Goal: Task Accomplishment & Management: Manage account settings

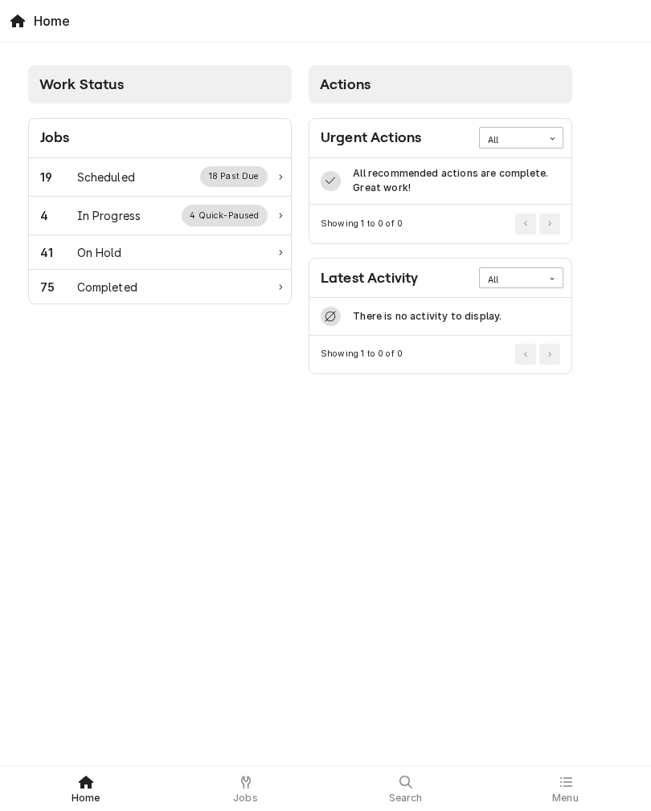
click at [84, 174] on div "Scheduled" at bounding box center [106, 177] width 58 height 17
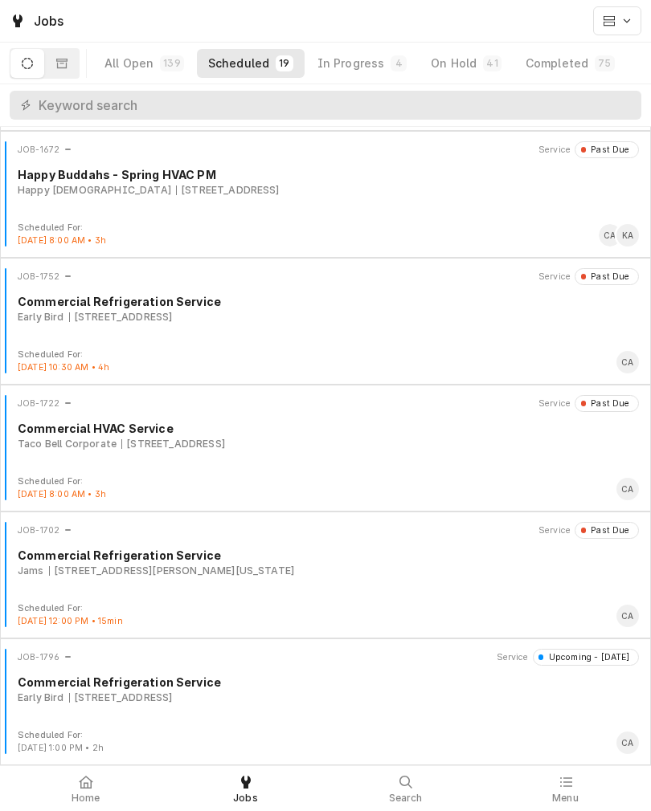
scroll to position [1773, 0]
click at [566, 55] on div "Completed" at bounding box center [556, 63] width 63 height 16
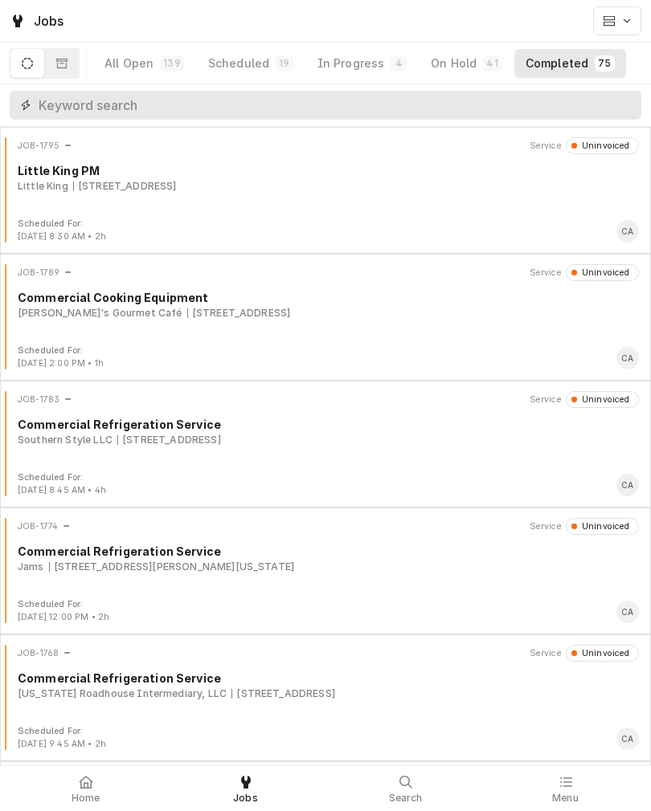
click at [447, 109] on input "Dynamic Content Wrapper" at bounding box center [336, 105] width 595 height 29
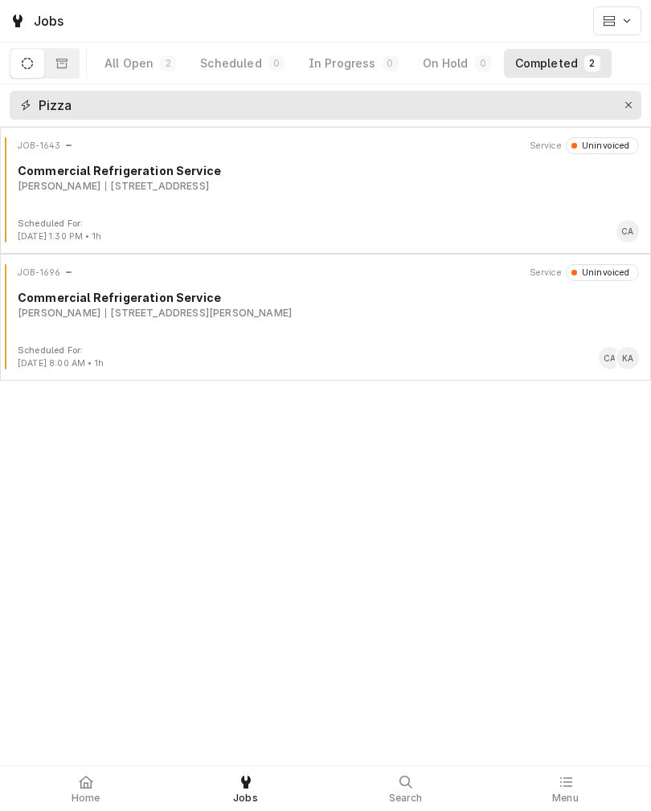
type input "Pizza"
click at [205, 320] on div "12040 McDermott Plz, La Vista, NE 68128" at bounding box center [198, 313] width 186 height 14
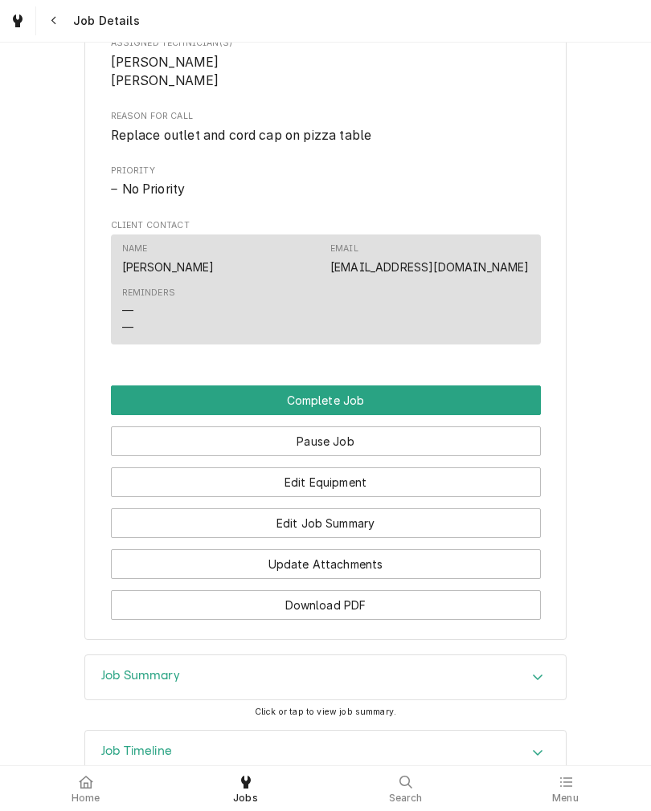
scroll to position [889, 0]
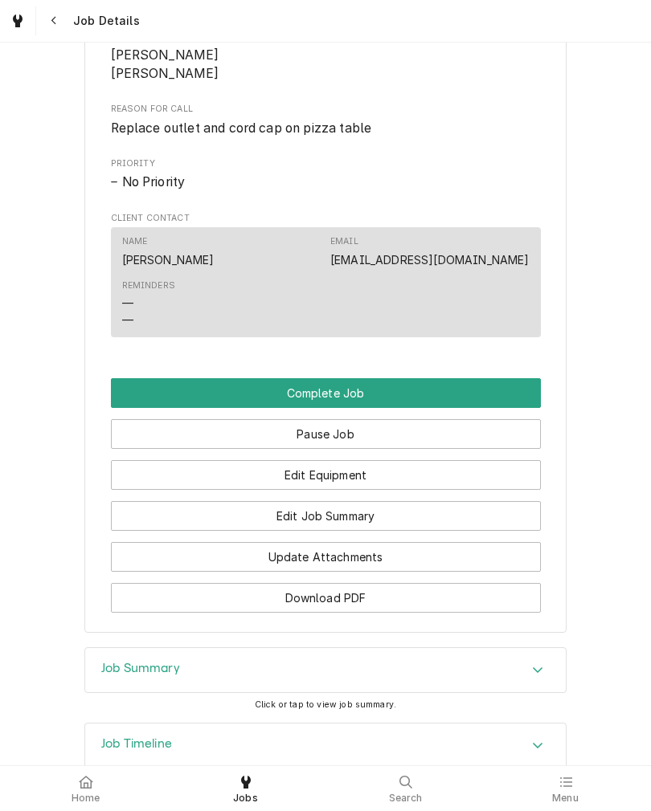
click at [484, 531] on button "Edit Job Summary" at bounding box center [326, 516] width 430 height 30
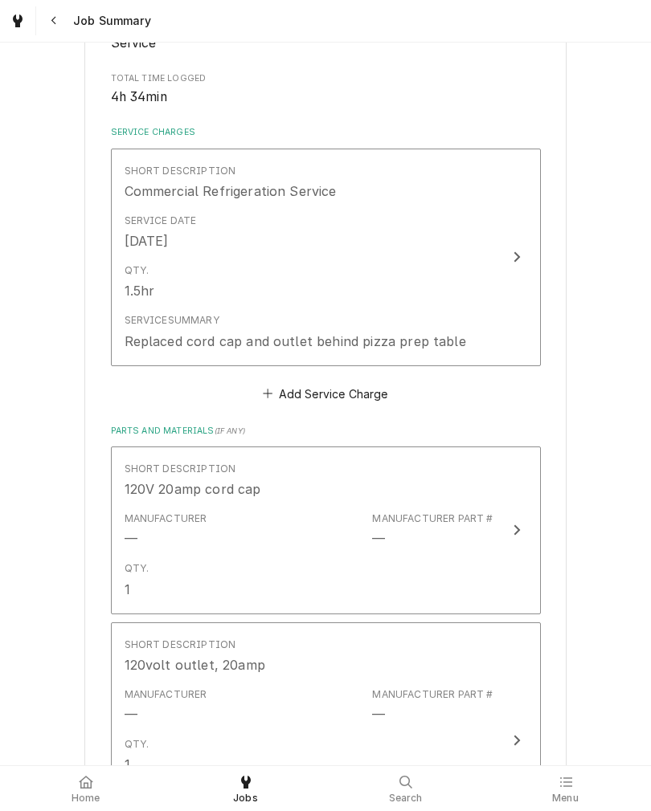
scroll to position [288, 0]
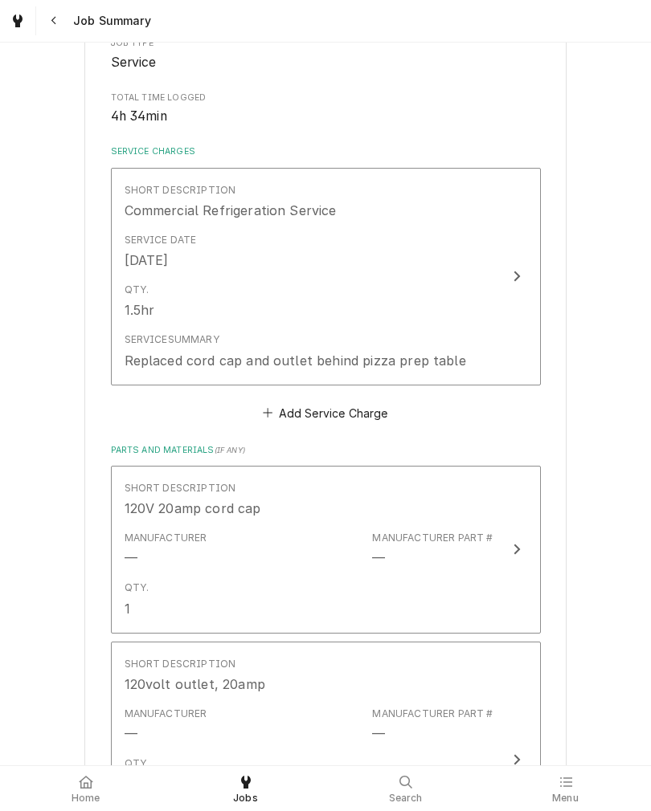
click at [490, 308] on div "Qty. 1.5hr" at bounding box center [309, 301] width 369 height 50
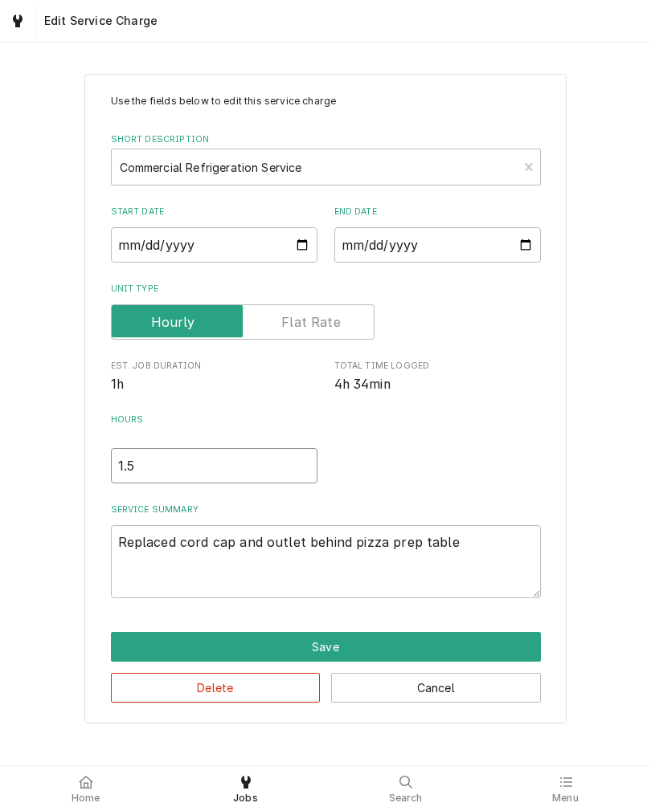
click at [158, 468] on input "1.5" at bounding box center [214, 465] width 206 height 35
type textarea "x"
type input "1.2"
click at [116, 545] on textarea "Replaced cord cap and outlet behind pizza prep table" at bounding box center [326, 561] width 430 height 73
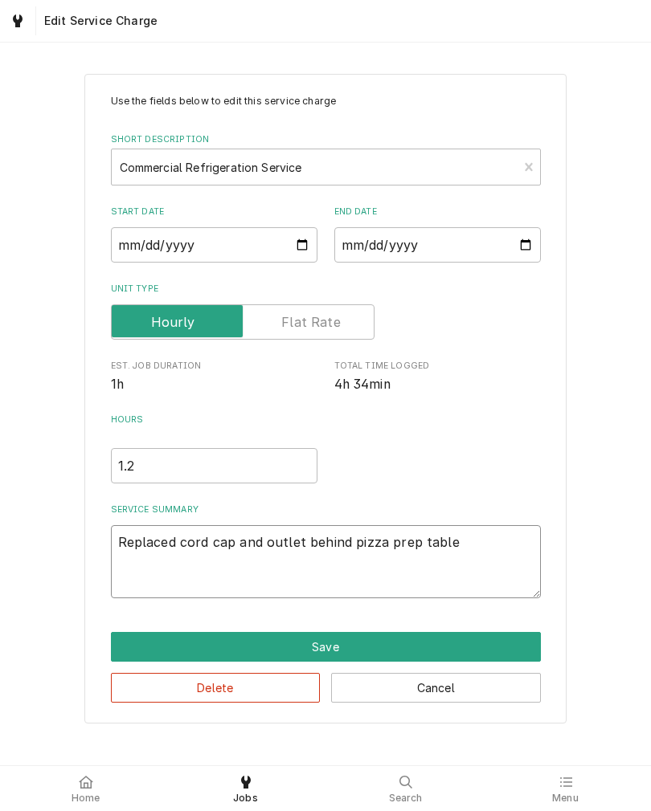
type textarea "Replaced cord cap and outlet behind pizza prep table"
click at [123, 542] on textarea "Replaced cord cap and outlet behind pizza prep table" at bounding box center [326, 561] width 430 height 73
type textarea "x"
type textarea "8 Replaced cord cap and outlet behind pizza prep table"
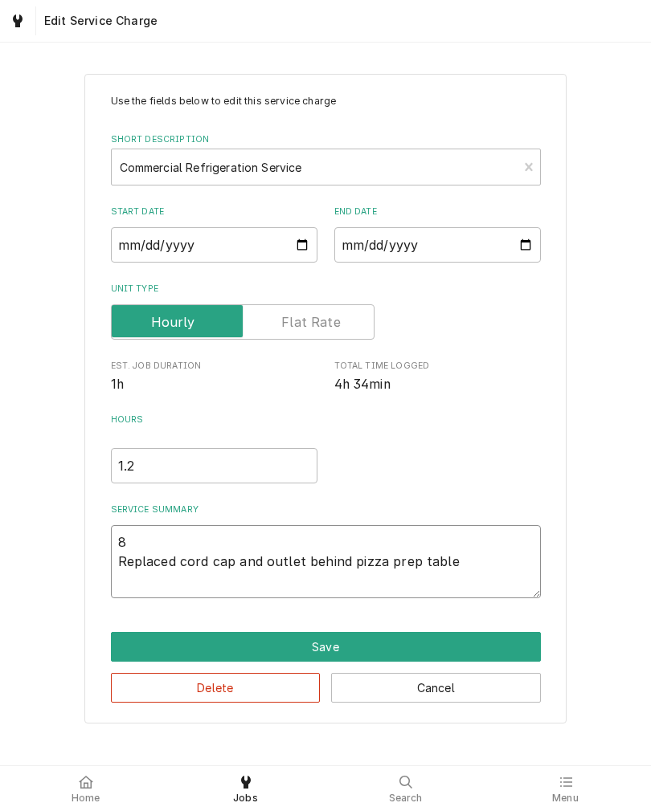
type textarea "x"
type textarea "8/ Replaced cord cap and outlet behind pizza prep table"
type textarea "x"
type textarea "8/6 Replaced cord cap and outlet behind pizza prep table"
click at [404, 248] on input "2025-08-06" at bounding box center [437, 244] width 206 height 35
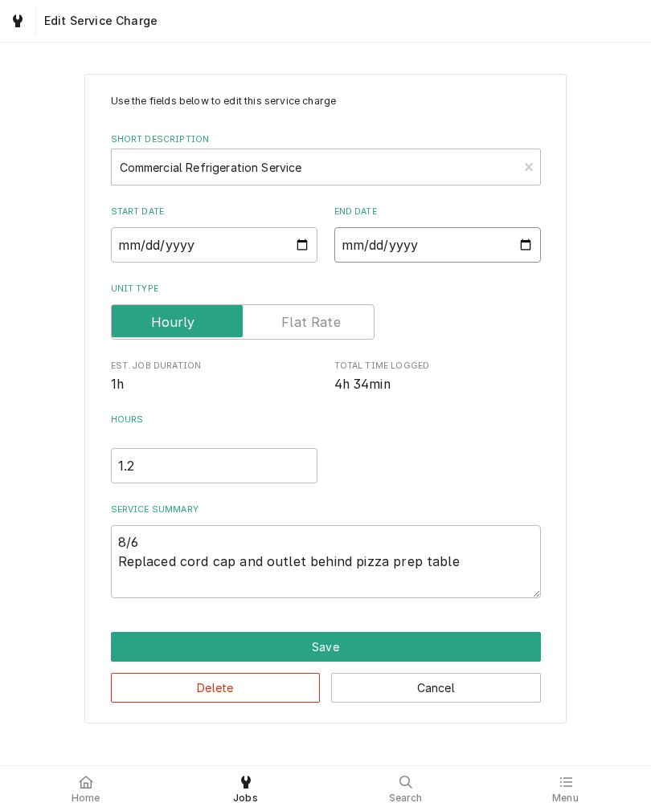
type input "2025-09-08"
click at [130, 582] on textarea "8/6 Replaced cord cap and outlet behind pizza prep table" at bounding box center [326, 561] width 430 height 73
click at [134, 590] on textarea "8/6 Replaced cord cap and outlet behind pizza prep table" at bounding box center [326, 561] width 430 height 73
type textarea "x"
type textarea "8/6 Replaced cord cap and outlet behind pizza prep table"
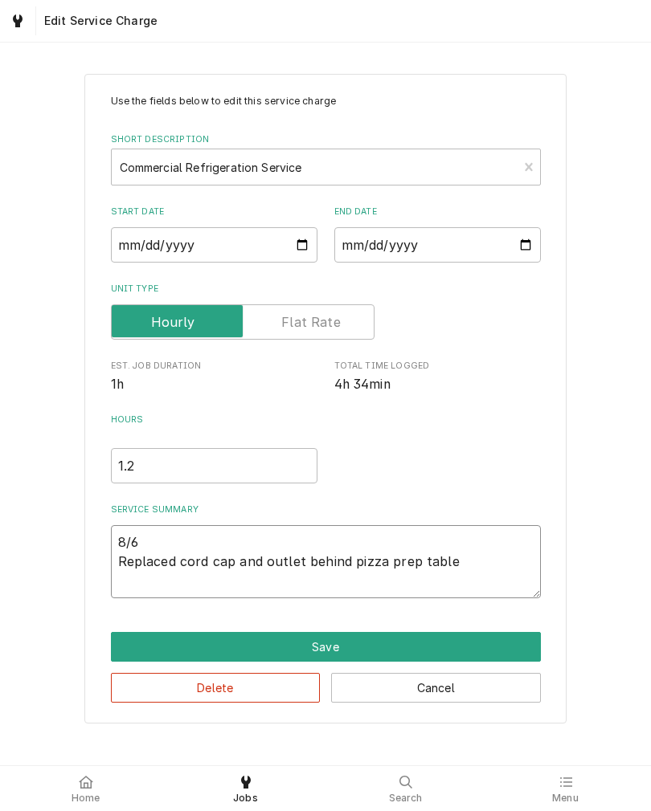
type textarea "x"
type textarea "8/6 Replaced cord cap and outlet behind pizza prep table"
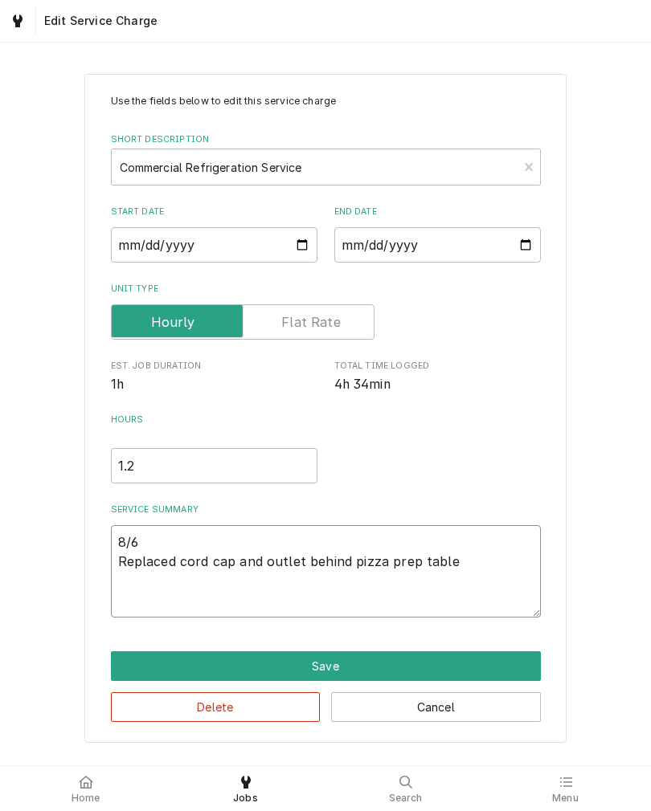
type textarea "x"
type textarea "8/6 Replaced cord cap and outlet behind pizza prep table 9"
type textarea "x"
type textarea "8/6 Replaced cord cap and outlet behind pizza prep table 9/"
type textarea "x"
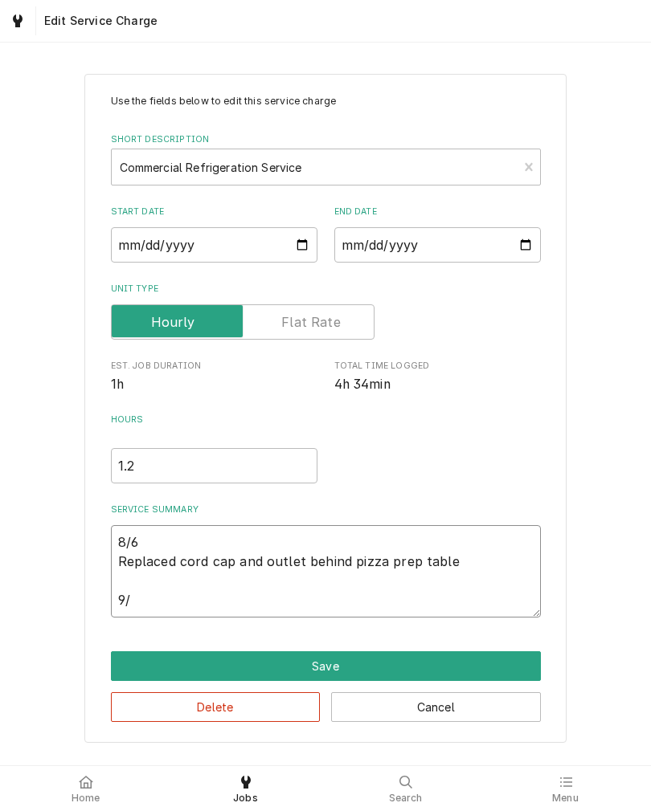
type textarea "8/6 Replaced cord cap and outlet behind pizza prep table 9/6"
type textarea "x"
type textarea "8/6 Replaced cord cap and outlet behind pizza prep table 9/6"
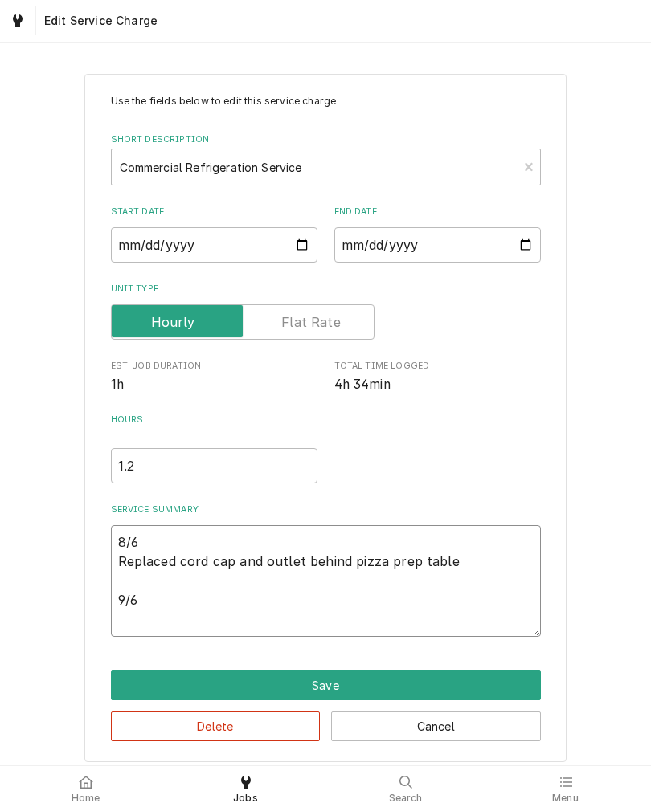
type textarea "x"
type textarea "8/6 Replaced cord cap and outlet behind pizza prep table 9/6 R"
type textarea "x"
type textarea "8/6 Replaced cord cap and outlet behind pizza prep table 9/6 Re"
type textarea "x"
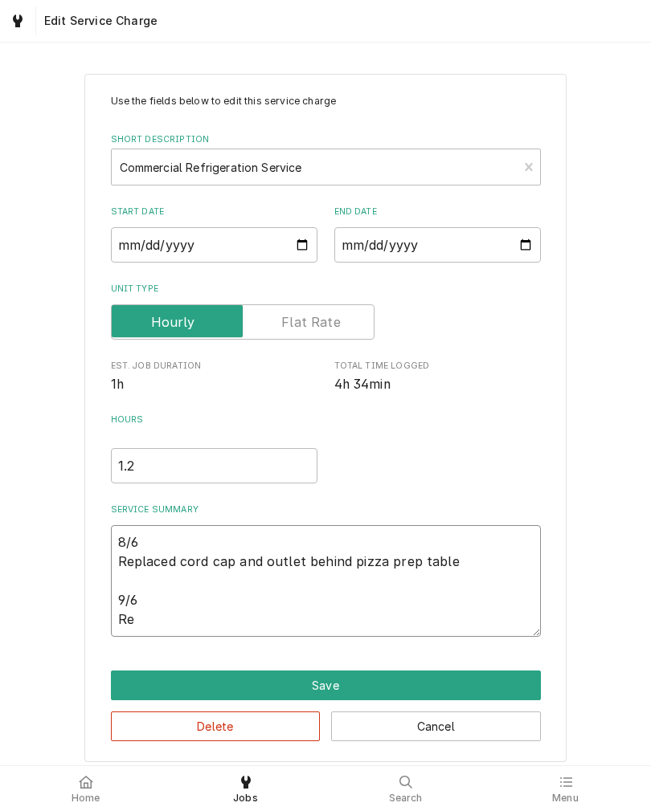
type textarea "8/6 Replaced cord cap and outlet behind pizza prep table 9/6 Rep"
type textarea "x"
type textarea "8/6 Replaced cord cap and outlet behind pizza prep table 9/6 Repl"
type textarea "x"
type textarea "8/6 Replaced cord cap and outlet behind pizza prep table 9/6 Repla"
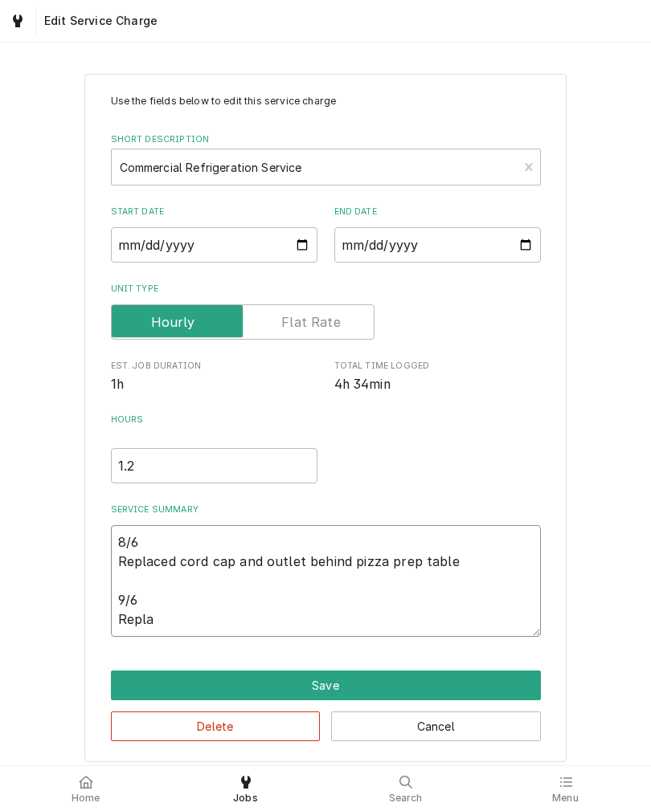
type textarea "x"
type textarea "8/6 Replaced cord cap and outlet behind pizza prep table 9/6 Replac"
type textarea "x"
type textarea "8/6 Replaced cord cap and outlet behind pizza prep table 9/6 Replace"
type textarea "x"
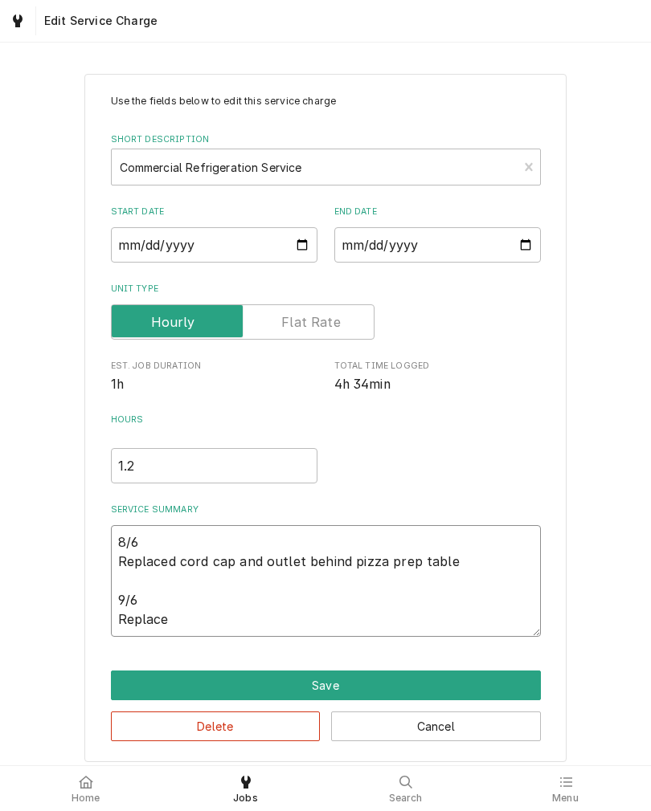
type textarea "8/6 Replaced cord cap and outlet behind pizza prep table 9/6 Replaced"
type textarea "x"
type textarea "8/6 Replaced cord cap and outlet behind pizza prep table 9/6 Replaced"
type textarea "x"
type textarea "8/6 Replaced cord cap and outlet behind pizza prep table 9/6 Replaced g"
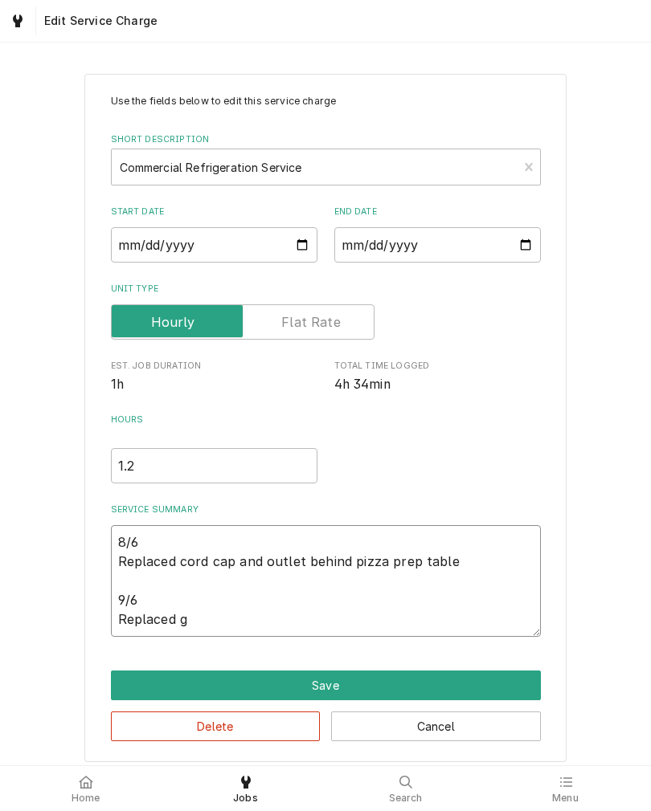
type textarea "x"
type textarea "8/6 Replaced cord cap and outlet behind pizza prep table 9/6 Replaced ga"
type textarea "x"
type textarea "8/6 Replaced cord cap and outlet behind pizza prep table 9/6 Replaced gas"
type textarea "x"
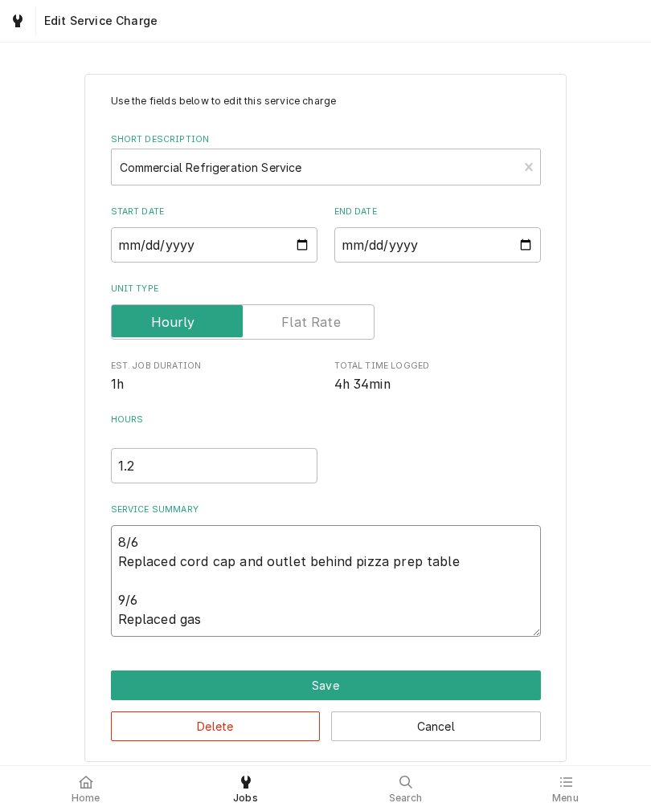
type textarea "8/6 Replaced cord cap and outlet behind pizza prep table 9/6 Replaced gask"
type textarea "x"
type textarea "8/6 Replaced cord cap and outlet behind pizza prep table 9/6 Replaced gaske"
type textarea "x"
type textarea "8/6 Replaced cord cap and outlet behind pizza prep table 9/6 Replaced gasket"
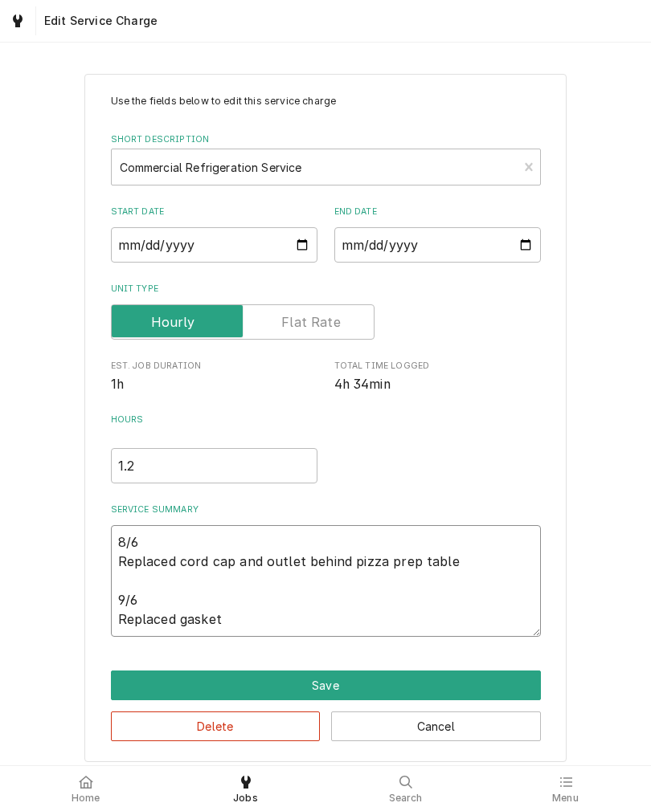
type textarea "x"
type textarea "8/6 Replaced cord cap and outlet behind pizza prep table 9/6 Replaced gasket"
type textarea "x"
type textarea "8/6 Replaced cord cap and outlet behind pizza prep table 9/6 Replaced gasket o"
type textarea "x"
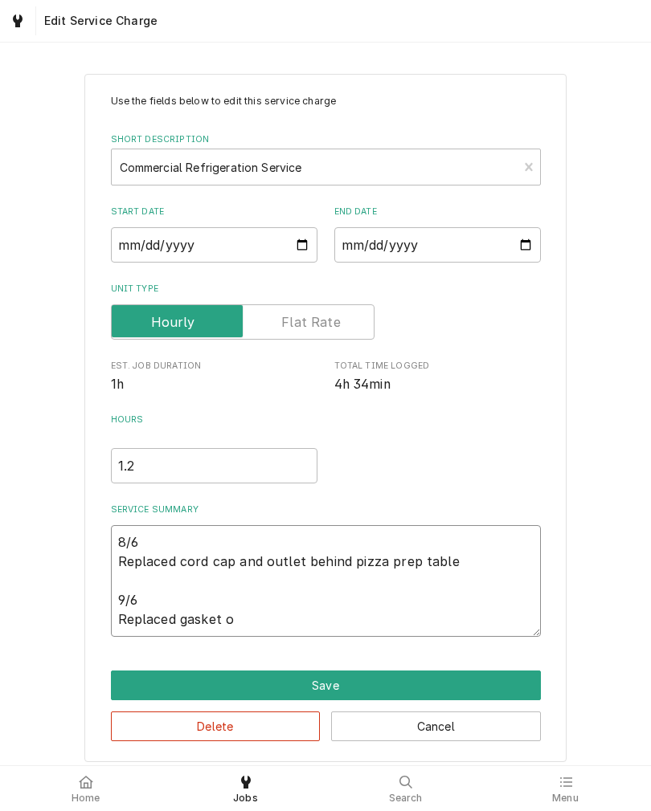
type textarea "8/6 Replaced cord cap and outlet behind pizza prep table 9/6 Replaced gasket on"
type textarea "x"
type textarea "8/6 Replaced cord cap and outlet behind pizza prep table 9/6 Replaced gasket on"
type textarea "x"
type textarea "8/6 Replaced cord cap and outlet behind pizza prep table 9/6 Replaced gasket on…"
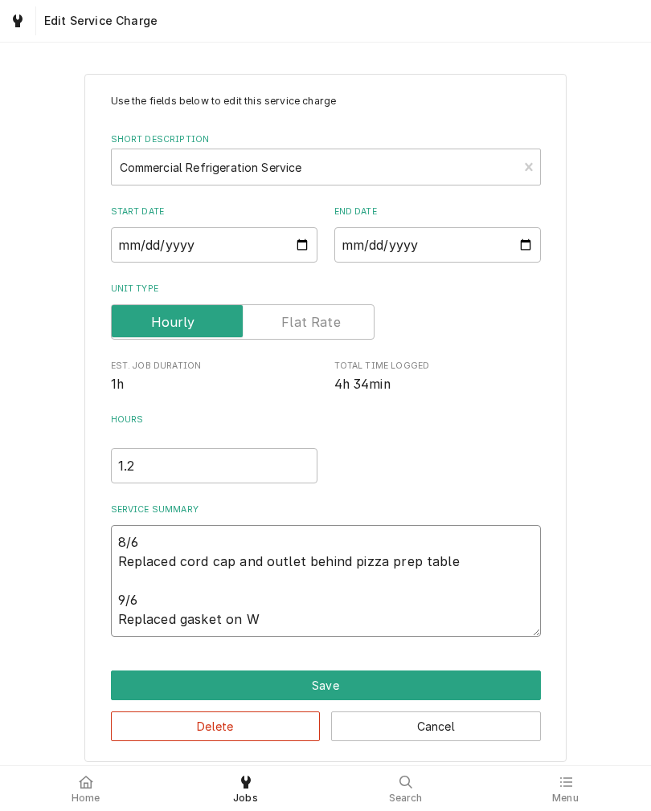
type textarea "x"
type textarea "8/6 Replaced cord cap and outlet behind pizza prep table 9/6 Replaced gasket on…"
type textarea "x"
type textarea "8/6 Replaced cord cap and outlet behind pizza prep table 9/6 Replaced gasket on…"
type textarea "x"
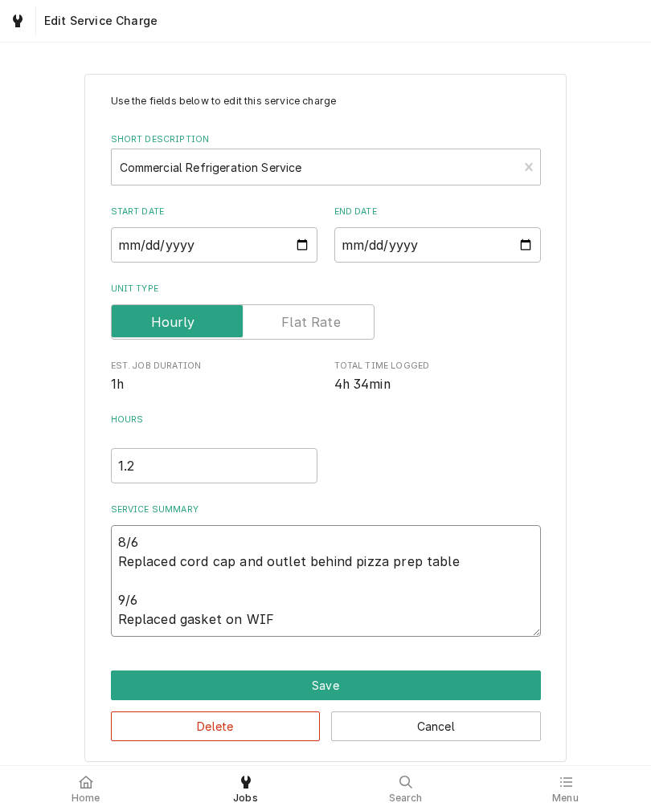
type textarea "8/6 Replaced cord cap and outlet behind pizza prep table 9/6 Replaced gasket on…"
type textarea "x"
type textarea "8/6 Replaced cord cap and outlet behind pizza prep table 9/6 Replaced gasket on…"
type textarea "x"
type textarea "8/6 Replaced cord cap and outlet behind pizza prep table 9/6 Replaced gasket on…"
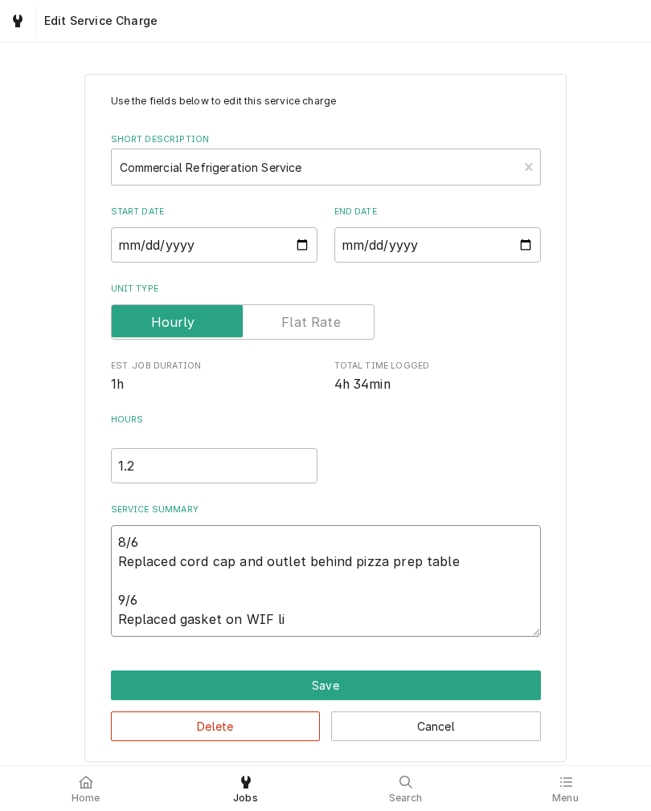
type textarea "x"
type textarea "8/6 Replaced cord cap and outlet behind pizza prep table 9/6 Replaced gasket on…"
type textarea "x"
type textarea "8/6 Replaced cord cap and outlet behind pizza prep table 9/6 Replaced gasket on…"
type textarea "x"
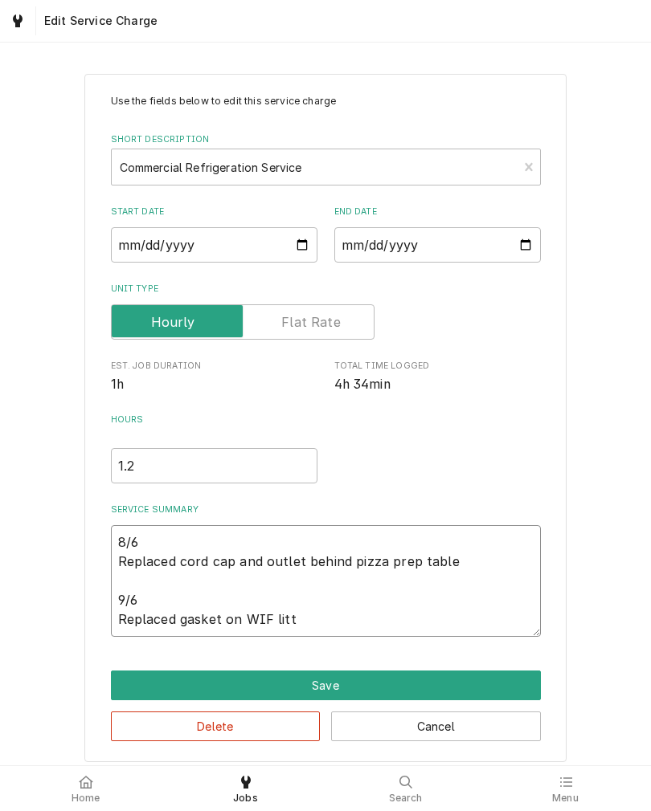
type textarea "8/6 Replaced cord cap and outlet behind pizza prep table 9/6 Replaced gasket on…"
type textarea "x"
type textarea "8/6 Replaced cord cap and outlet behind pizza prep table 9/6 Replaced gasket on…"
type textarea "x"
type textarea "8/6 Replaced cord cap and outlet behind pizza prep table 9/6 Replaced gasket on…"
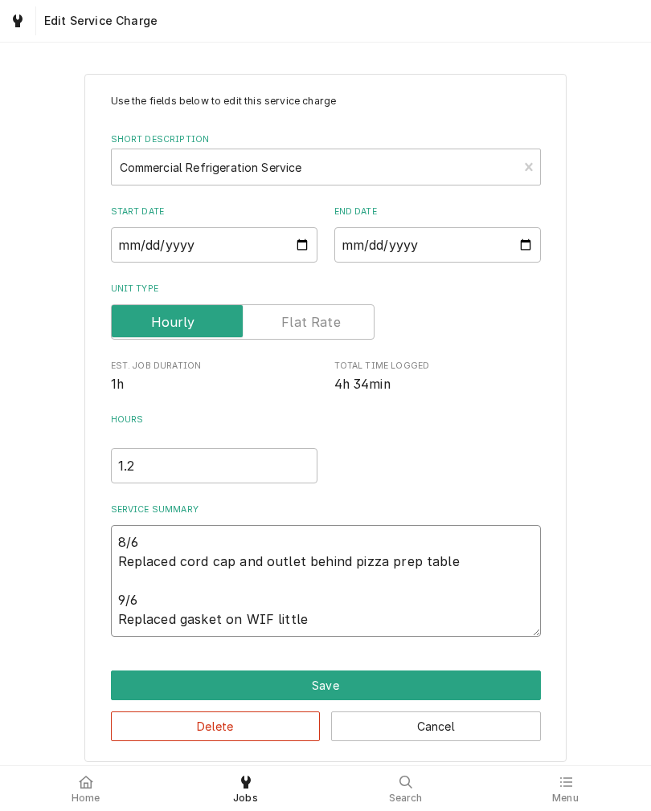
type textarea "x"
type textarea "8/6 Replaced cord cap and outlet behind pizza prep table 9/6 Replaced gasket on…"
type textarea "x"
type textarea "8/6 Replaced cord cap and outlet behind pizza prep table 9/6 Replaced gasket on…"
type textarea "x"
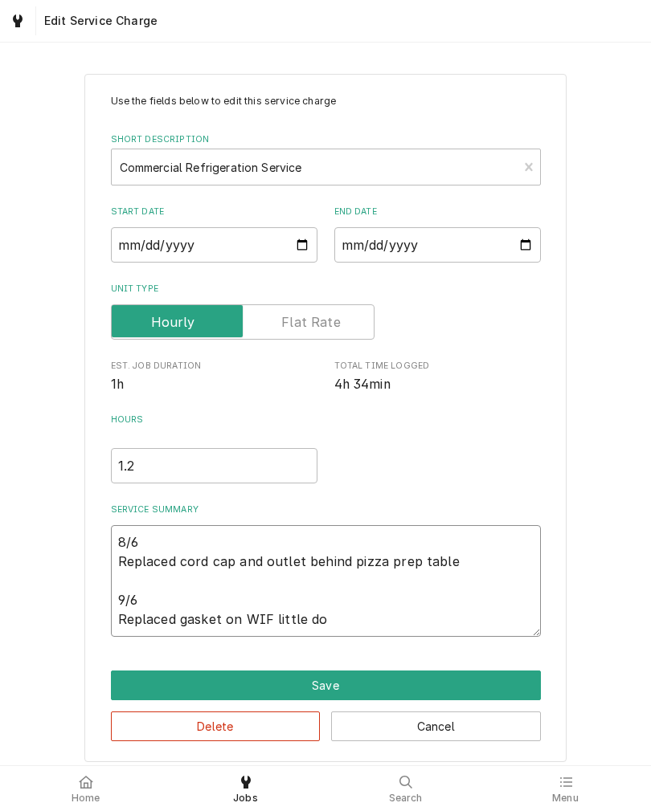
type textarea "8/6 Replaced cord cap and outlet behind pizza prep table 9/6 Replaced gasket on…"
type textarea "x"
type textarea "8/6 Replaced cord cap and outlet behind pizza prep table 9/6 Replaced gasket on…"
click at [31, 639] on div "Use the fields below to edit this service charge Short Description Commercial R…" at bounding box center [325, 417] width 651 height 717
click at [158, 468] on input "1.2" at bounding box center [214, 465] width 206 height 35
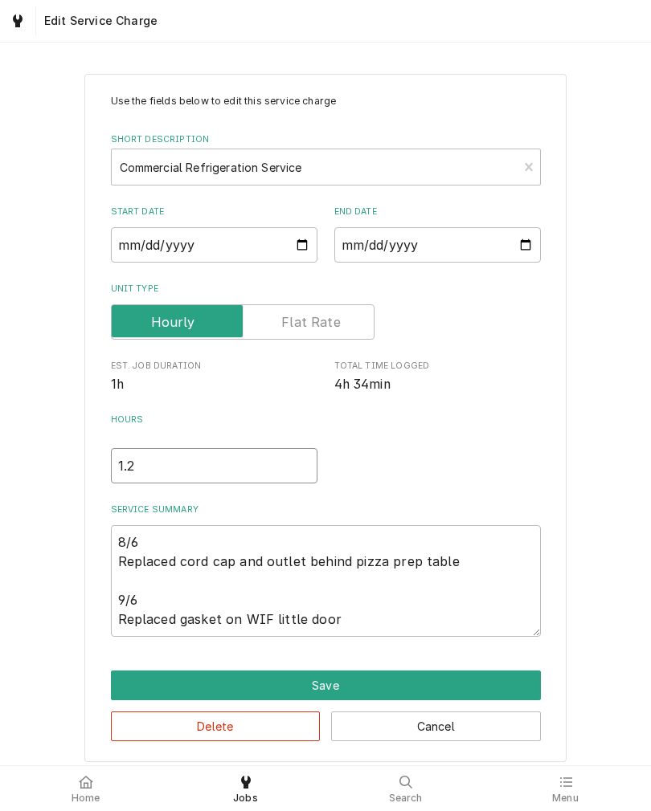
type textarea "x"
type input "1"
type textarea "x"
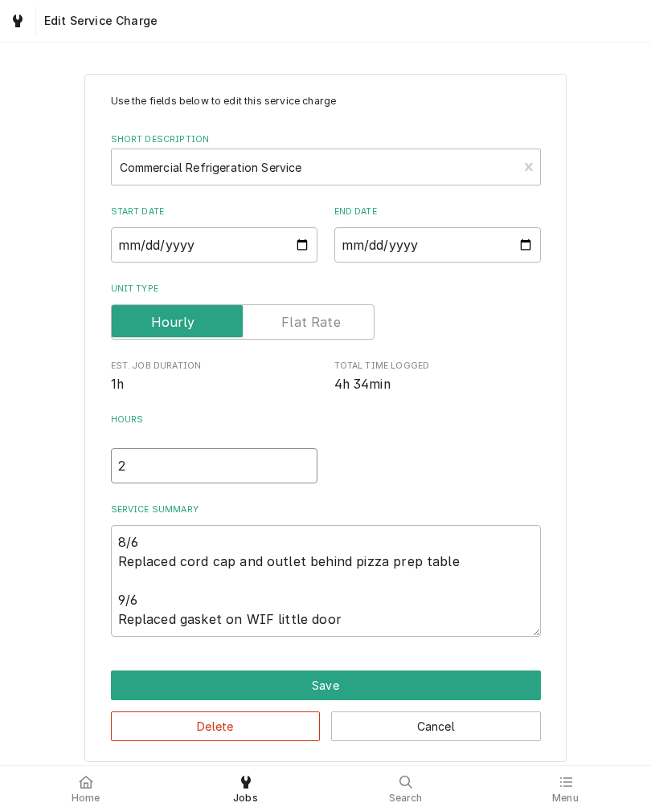
type input "2"
click at [44, 578] on div "Use the fields below to edit this service charge Short Description Commercial R…" at bounding box center [325, 417] width 651 height 717
click at [127, 678] on button "Save" at bounding box center [326, 686] width 430 height 30
type textarea "x"
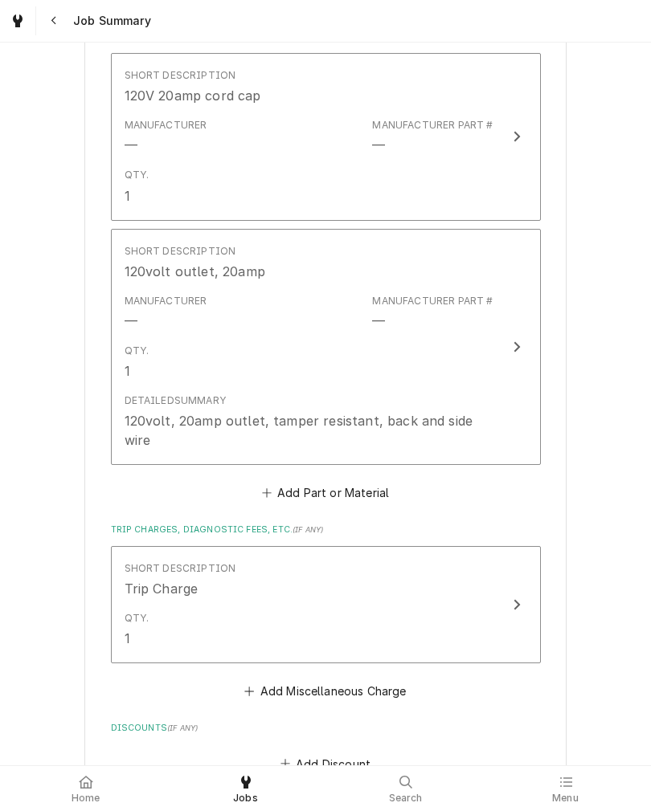
scroll to position [783, 0]
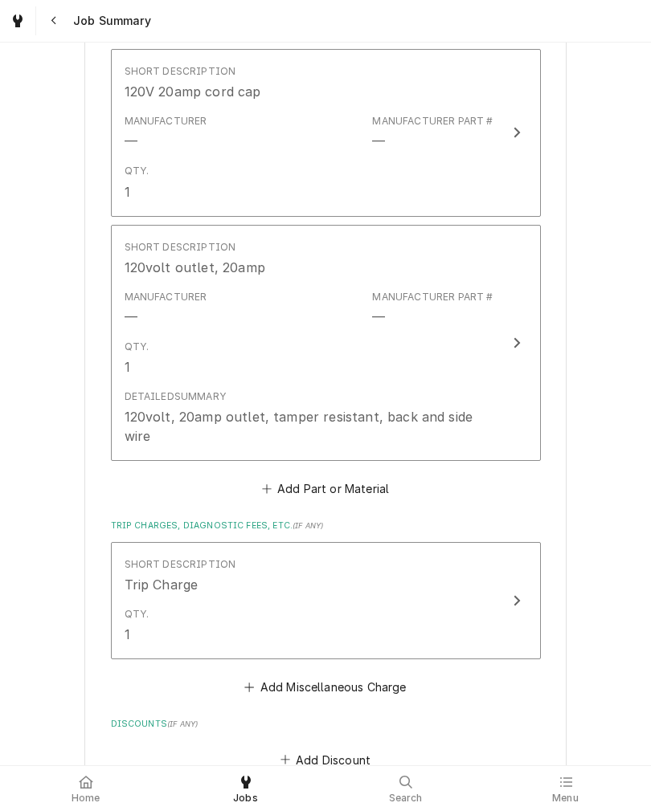
click at [374, 478] on button "Add Part or Material" at bounding box center [325, 489] width 133 height 22
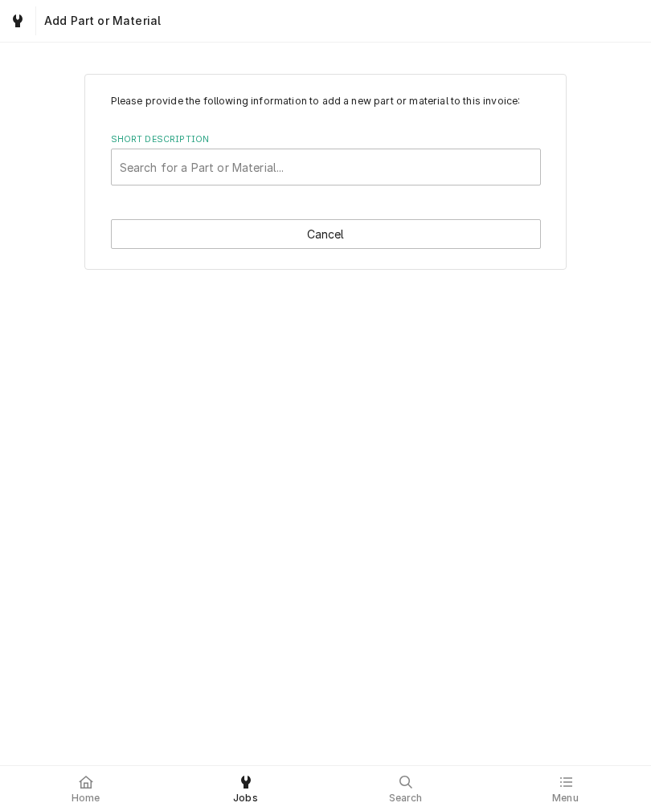
click at [147, 182] on div "Search for a Part or Material..." at bounding box center [326, 166] width 428 height 35
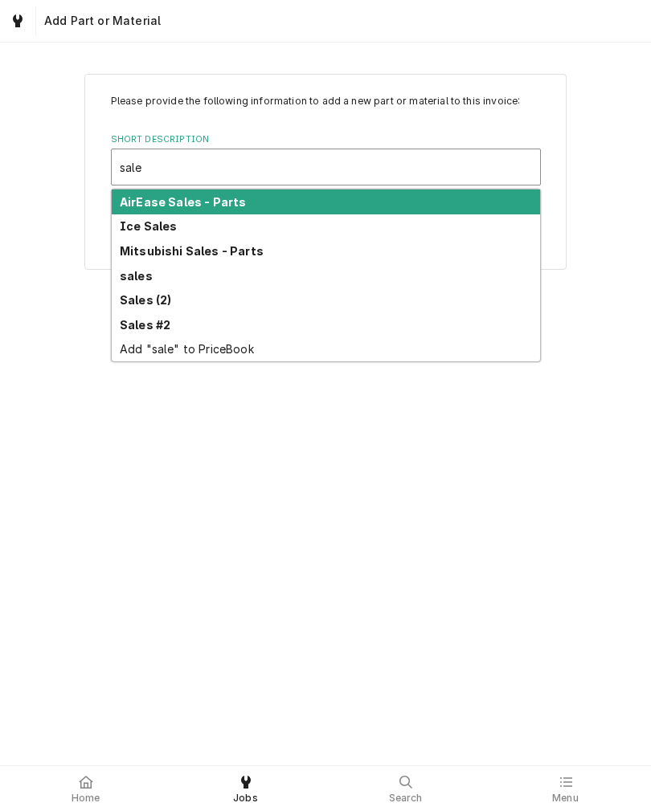
click at [132, 269] on strong "sales" at bounding box center [136, 276] width 33 height 14
type input "sale"
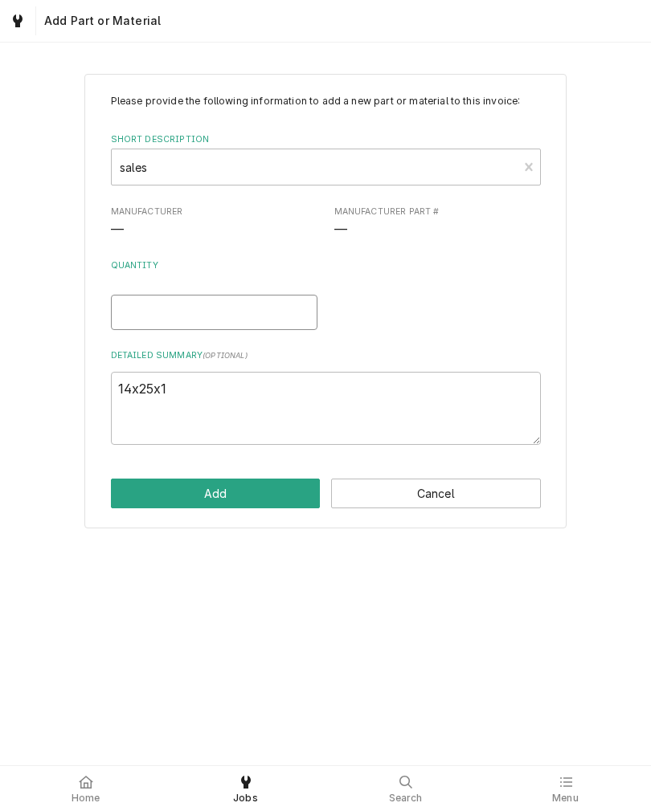
click at [137, 316] on input "Quantity" at bounding box center [214, 312] width 206 height 35
type textarea "x"
type input "1"
click at [171, 400] on textarea "14x25x1" at bounding box center [326, 408] width 430 height 73
type textarea "x"
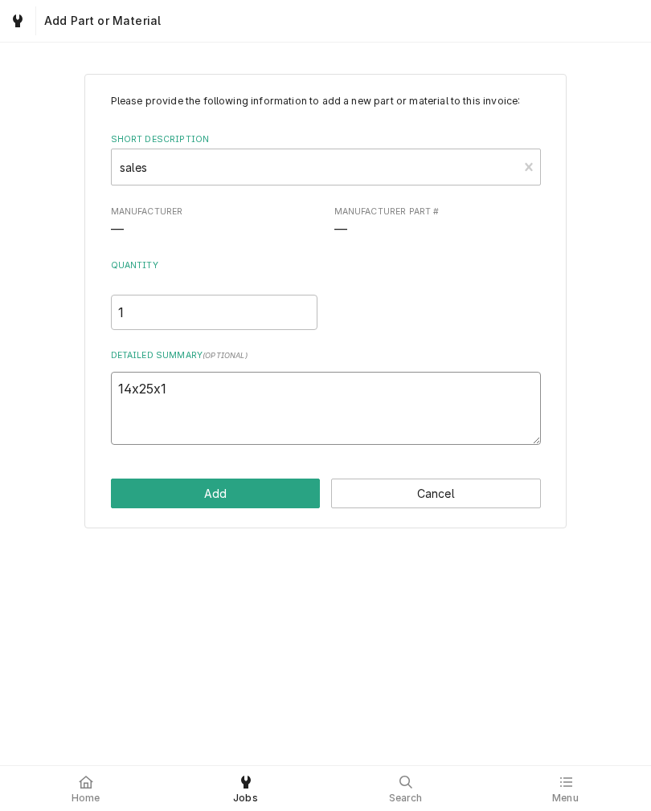
type textarea "14x25x"
type textarea "x"
type textarea "14x25"
type textarea "x"
type textarea "14x2"
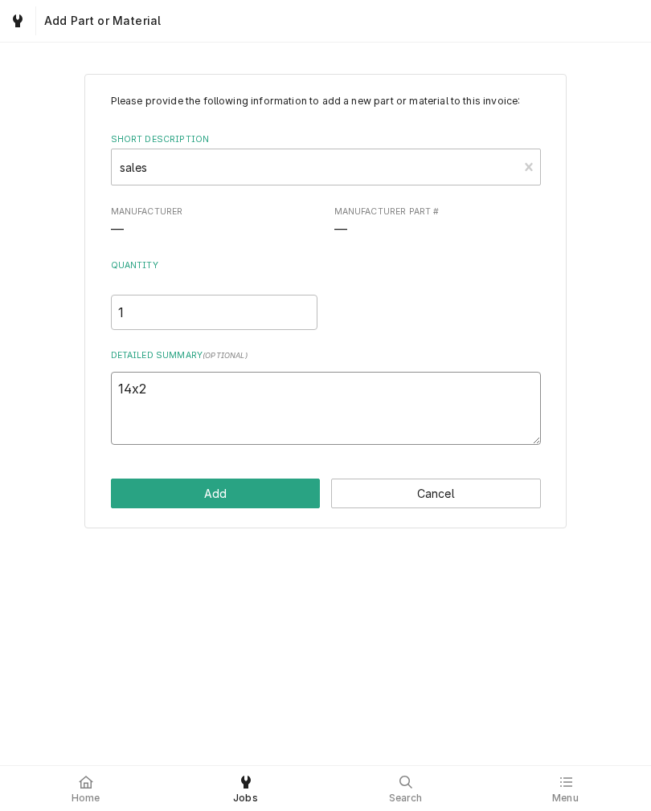
type textarea "x"
type textarea "14x"
type textarea "x"
type textarea "14"
type textarea "x"
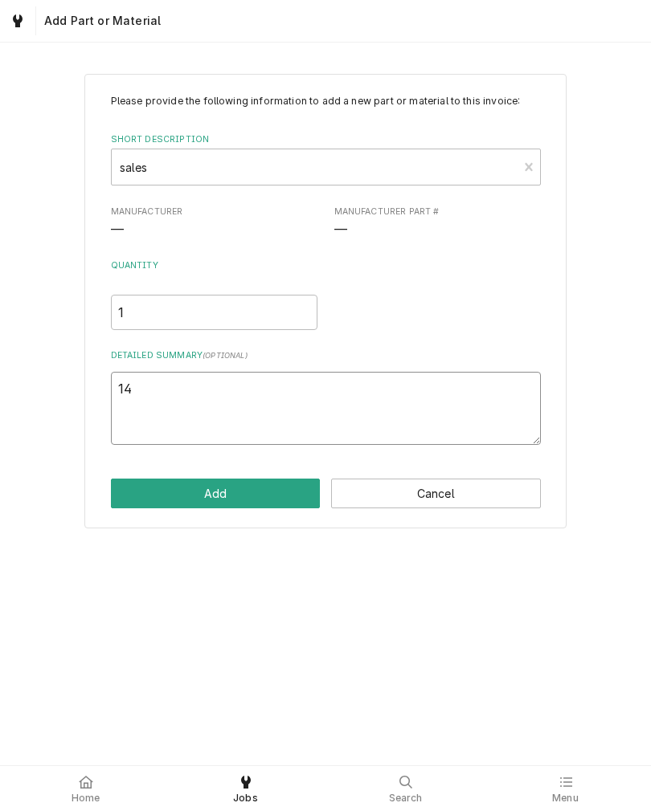
type textarea "1"
type textarea "x"
type textarea "C"
type textarea "x"
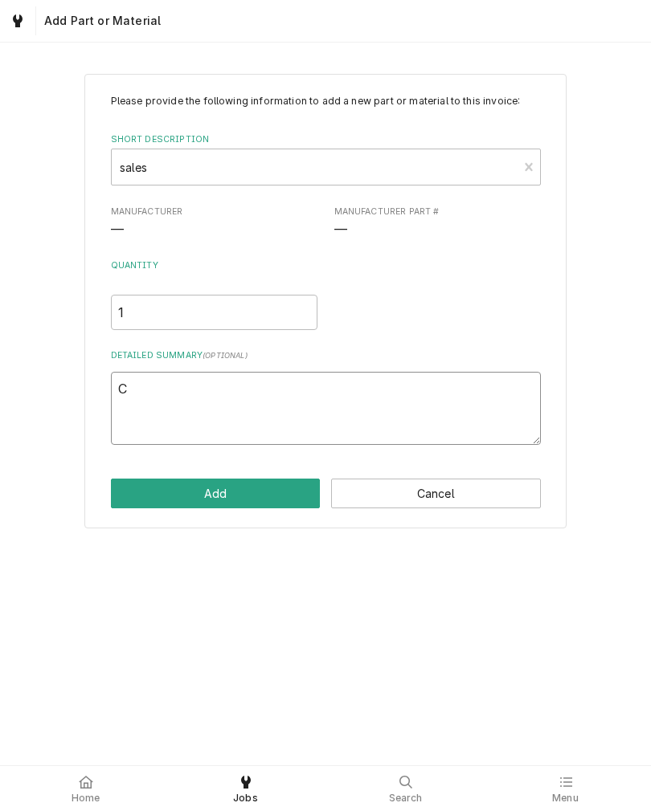
type textarea "Cu"
type textarea "x"
type textarea "Cus"
type textarea "x"
type textarea "Cust"
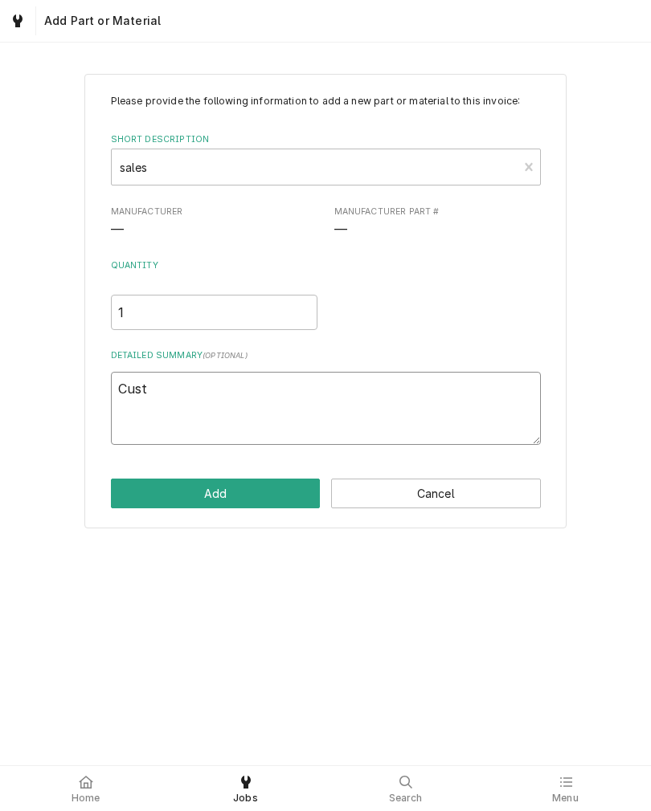
type textarea "x"
type textarea "Custs"
type textarea "x"
type textarea "Custsu"
type textarea "x"
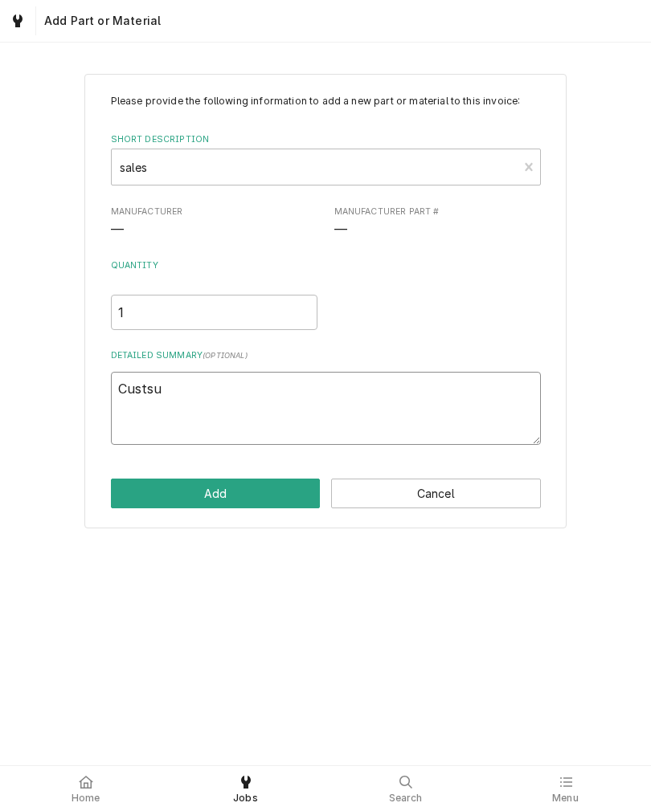
type textarea "Custsum"
type textarea "x"
type textarea "Cysts I’m"
type textarea "x"
type textarea "Cysts I’m"
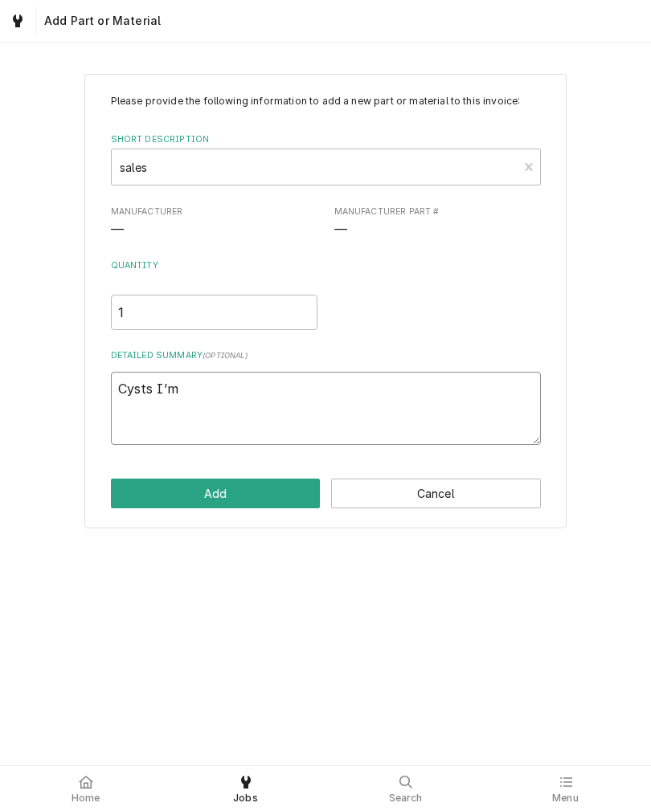
type textarea "x"
type textarea "Cysts I’m"
type textarea "x"
type textarea "Cysts I’"
type textarea "x"
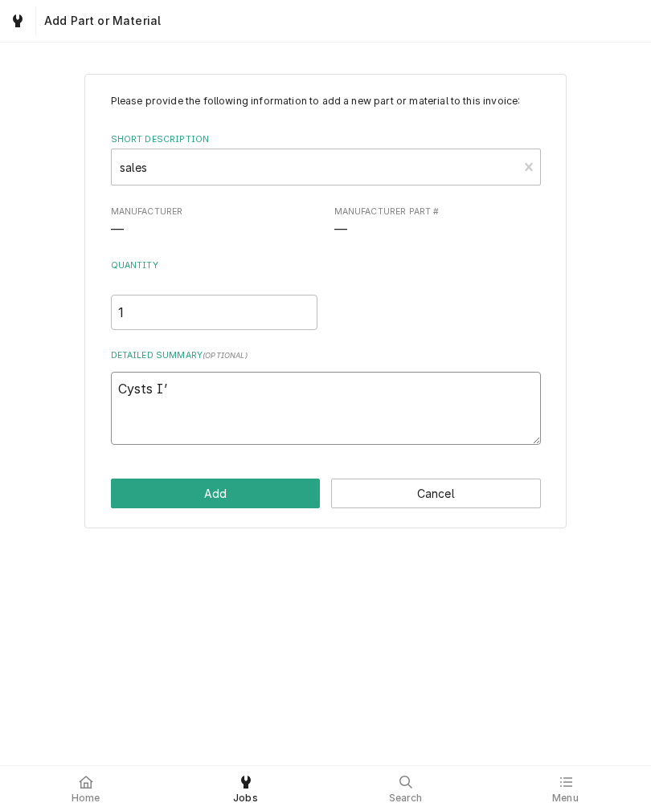
type textarea "Cysts I"
type textarea "x"
type textarea "Cysts"
type textarea "x"
type textarea "Cysts"
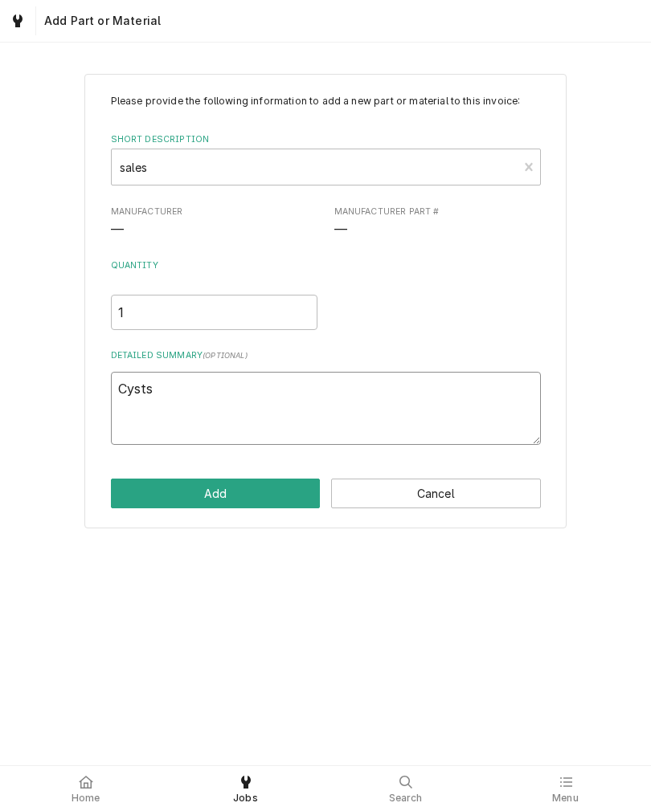
type textarea "x"
type textarea "Cyst"
type textarea "x"
type textarea "Cys"
type textarea "x"
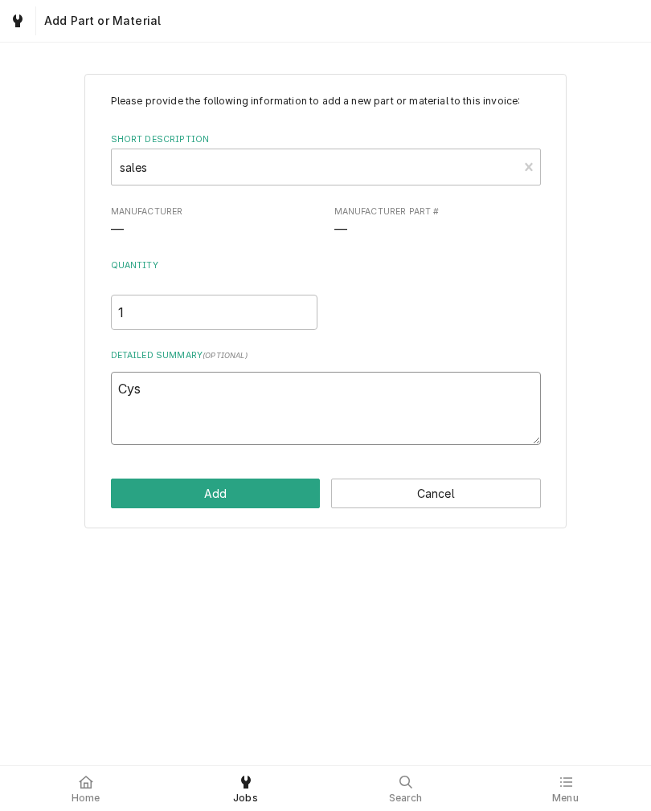
type textarea "Cy"
type textarea "x"
type textarea "C"
type textarea "x"
type textarea "Cu"
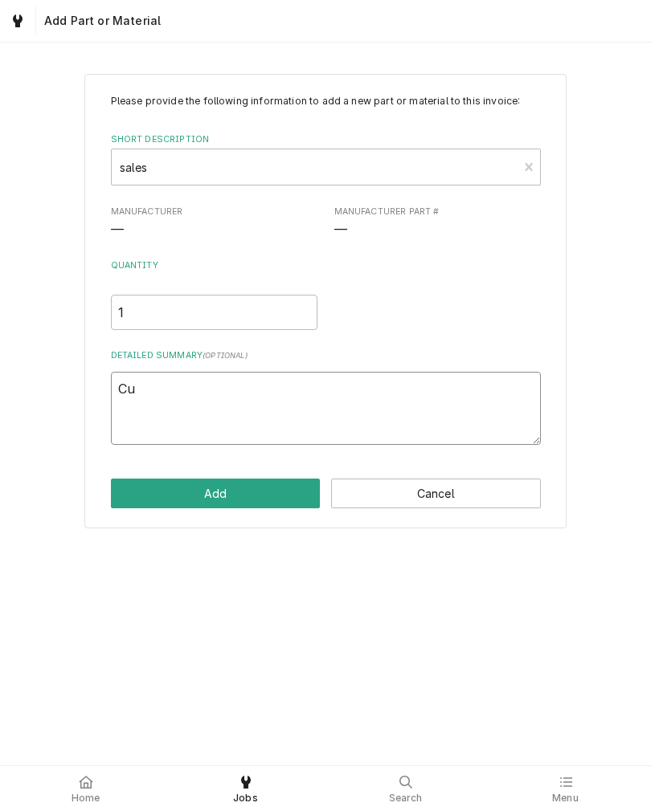
type textarea "x"
type textarea "Cus"
type textarea "x"
type textarea "Cust"
type textarea "x"
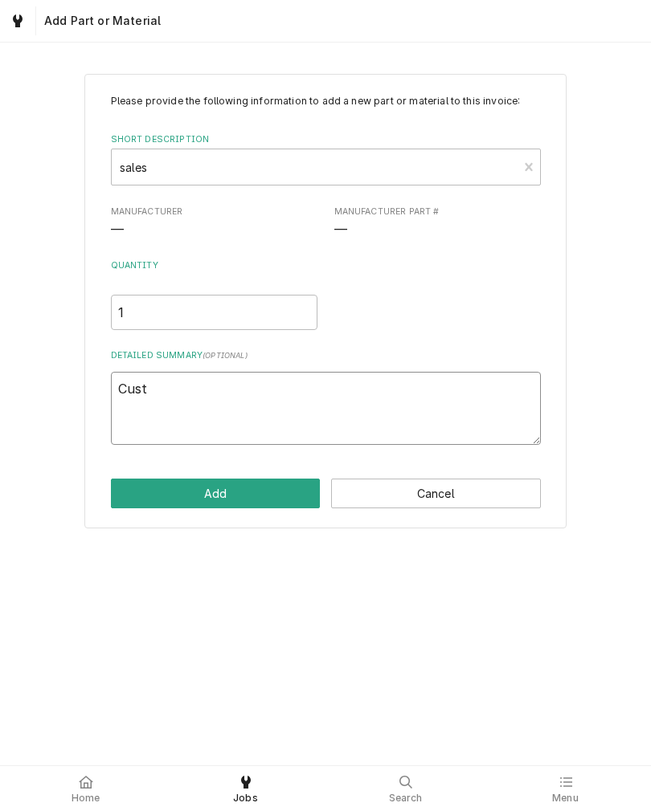
type textarea "Custi"
type textarea "x"
type textarea "Custim"
type textarea "x"
type textarea "Custom"
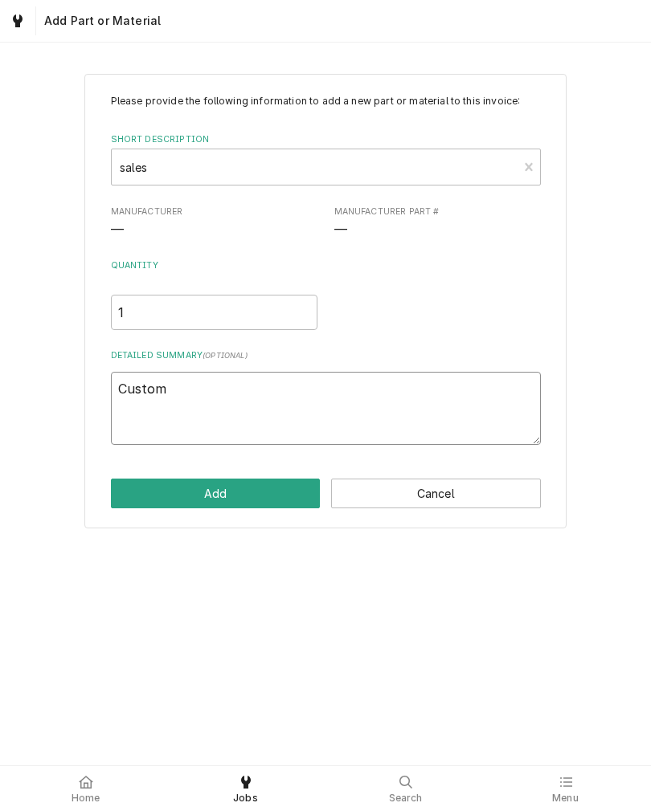
type textarea "x"
type textarea "Custom"
type textarea "x"
type textarea "Custom G"
type textarea "x"
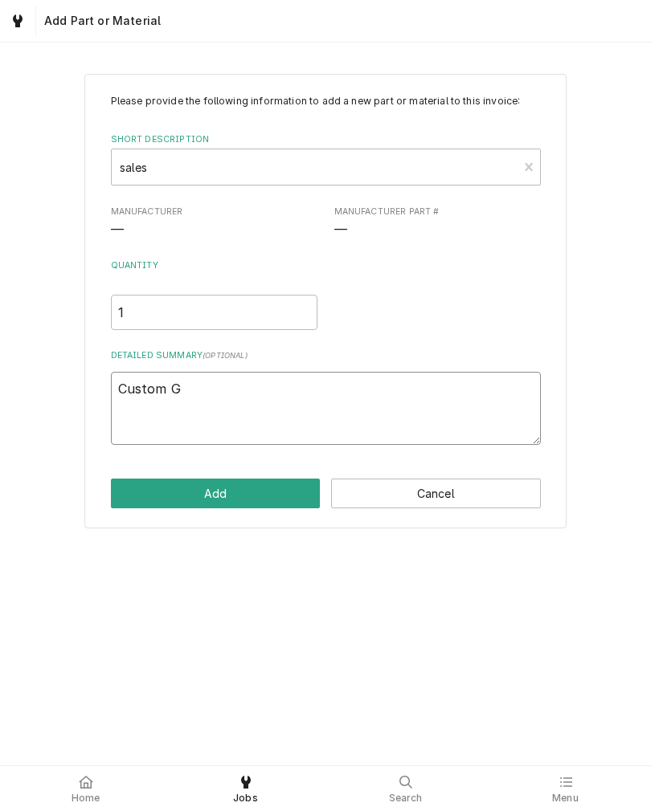
type textarea "Custom Ga"
type textarea "x"
type textarea "Custom Gas"
type textarea "x"
type textarea "Custom Gask"
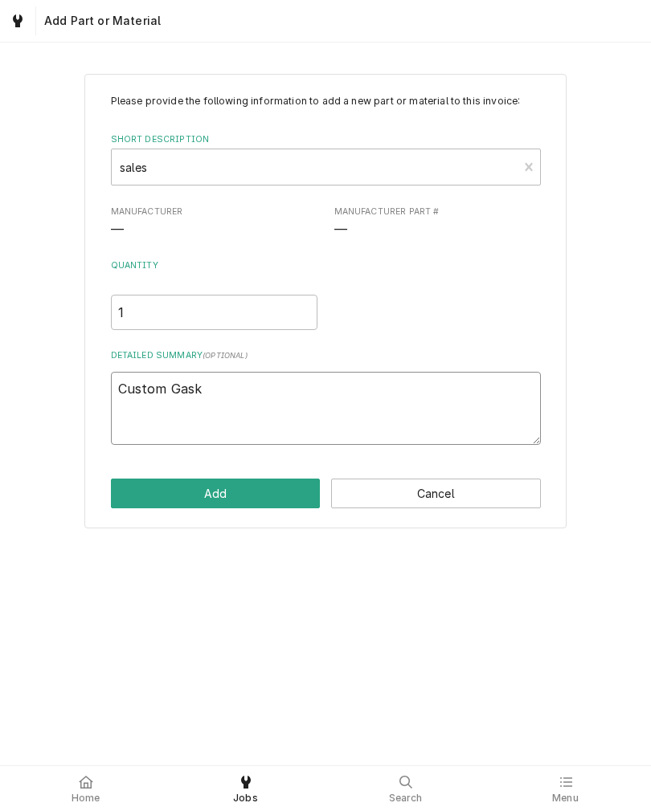
type textarea "x"
type textarea "Custom Gaske"
type textarea "x"
type textarea "Custom Gasket"
type textarea "x"
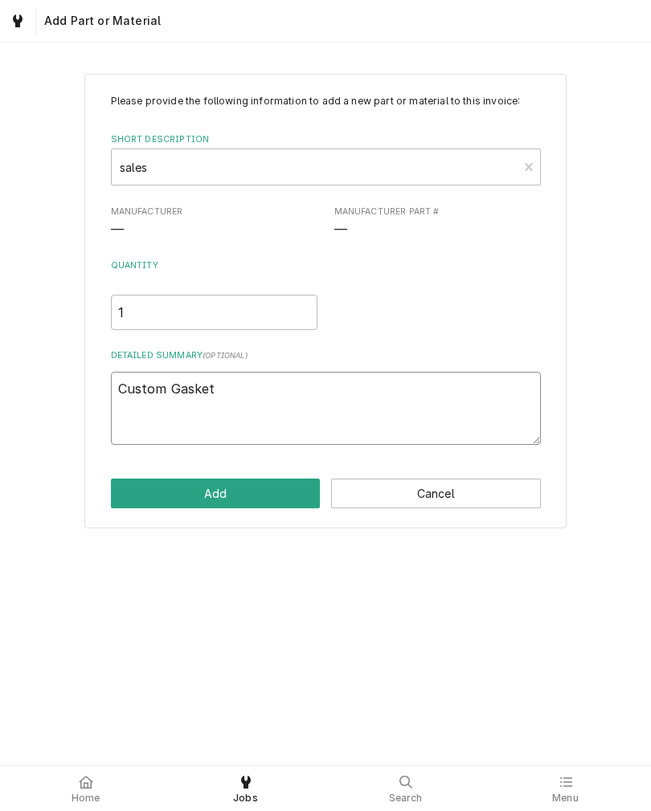
type textarea "Custom Gasket"
type textarea "x"
type textarea "Custom Gasket"
type textarea "x"
type textarea "Custom Gasket P"
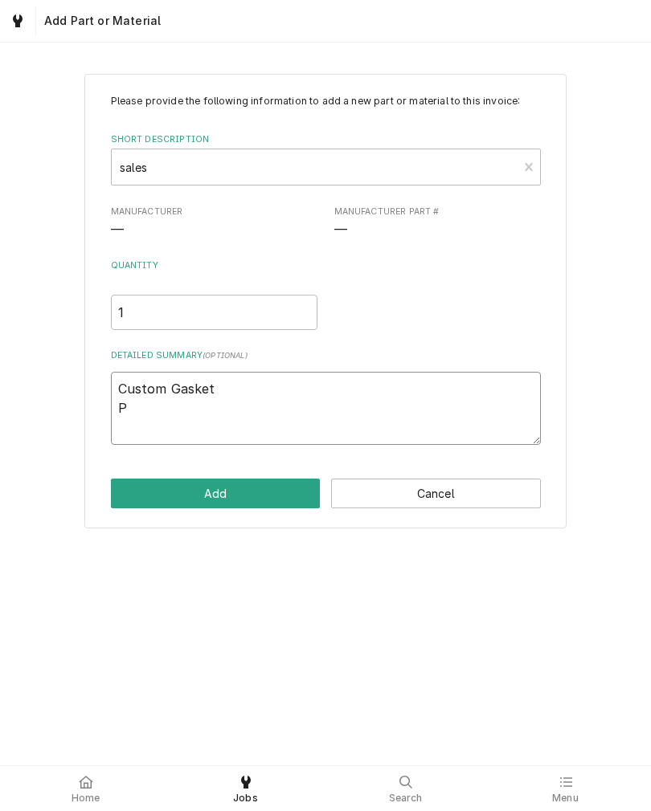
type textarea "x"
type textarea "Custom Gasket Pr"
type textarea "x"
type textarea "Custom Gasket Pro"
type textarea "x"
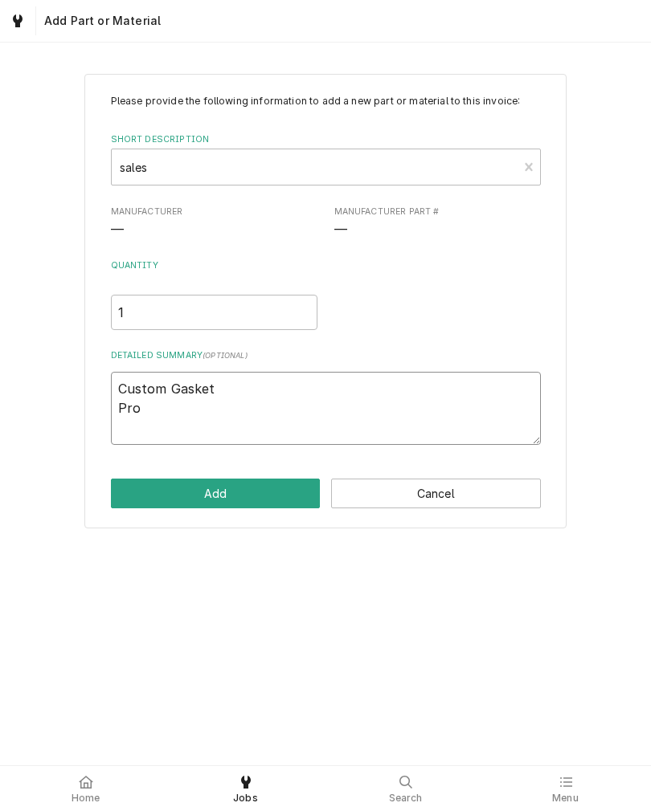
type textarea "Custom Gasket Prof"
type textarea "x"
type textarea "Custom Gasket Profi"
type textarea "x"
type textarea "Custom Gasket Profil"
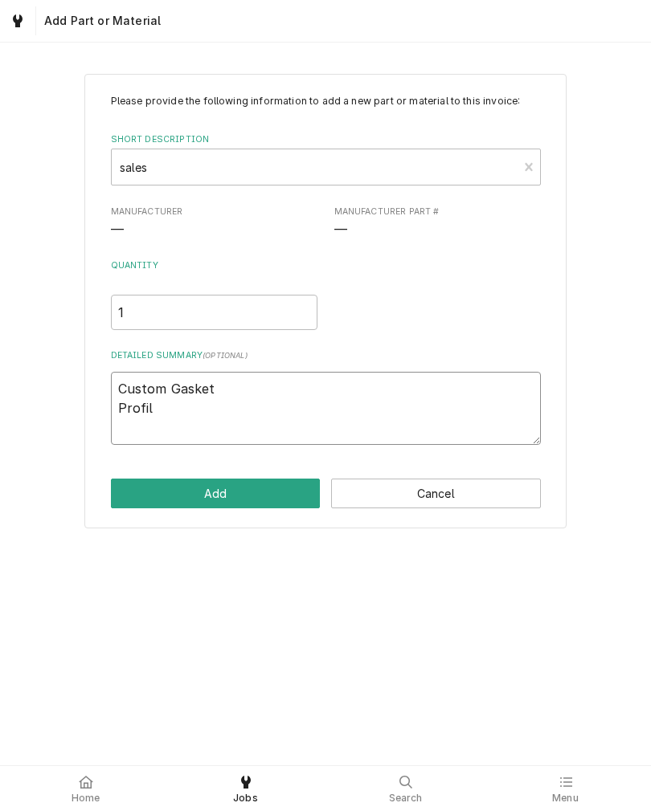
type textarea "x"
type textarea "Custom Gasket Profile"
type textarea "x"
click at [198, 399] on textarea "Custom Gasket Profile: 959 24 1/2” x 54 1/8”" at bounding box center [326, 408] width 430 height 73
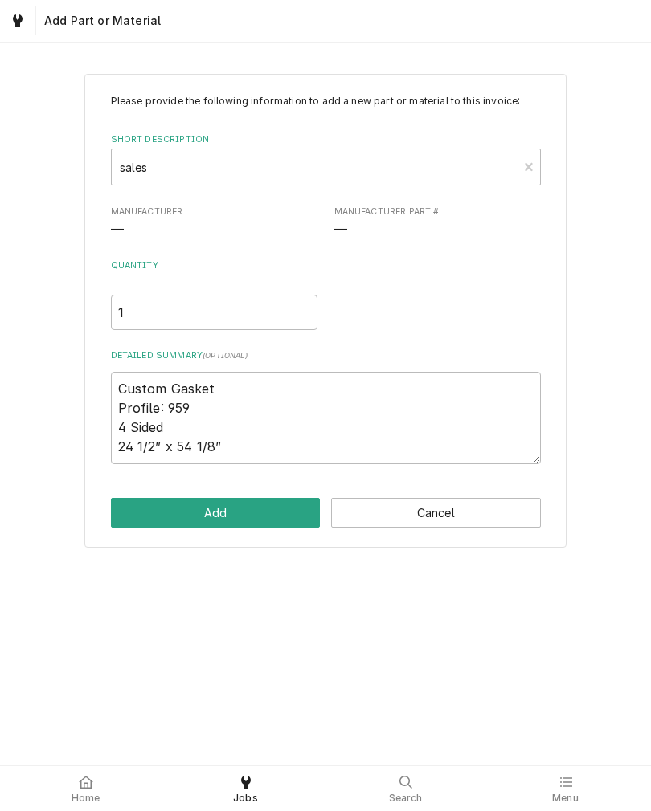
click at [32, 554] on div "Please provide the following information to add a new part or material to this …" at bounding box center [325, 310] width 651 height 503
click at [141, 513] on button "Add" at bounding box center [216, 513] width 210 height 30
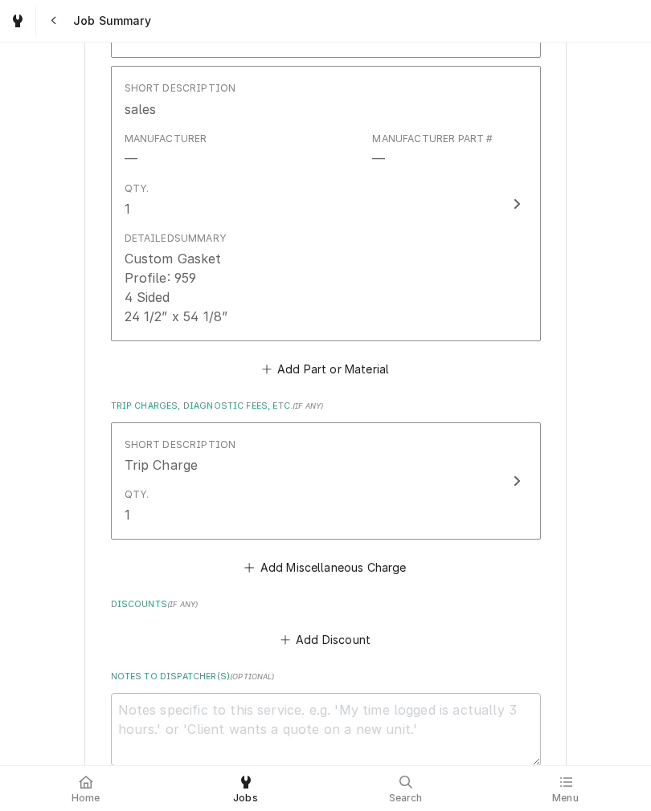
scroll to position [1216, 0]
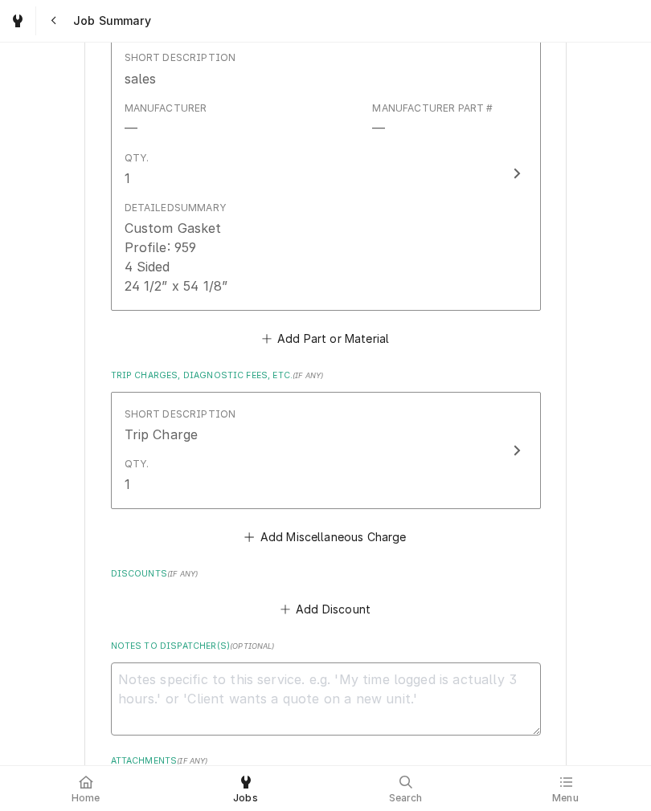
click at [147, 682] on textarea "Notes to Dispatcher(s) ( optional )" at bounding box center [326, 699] width 430 height 73
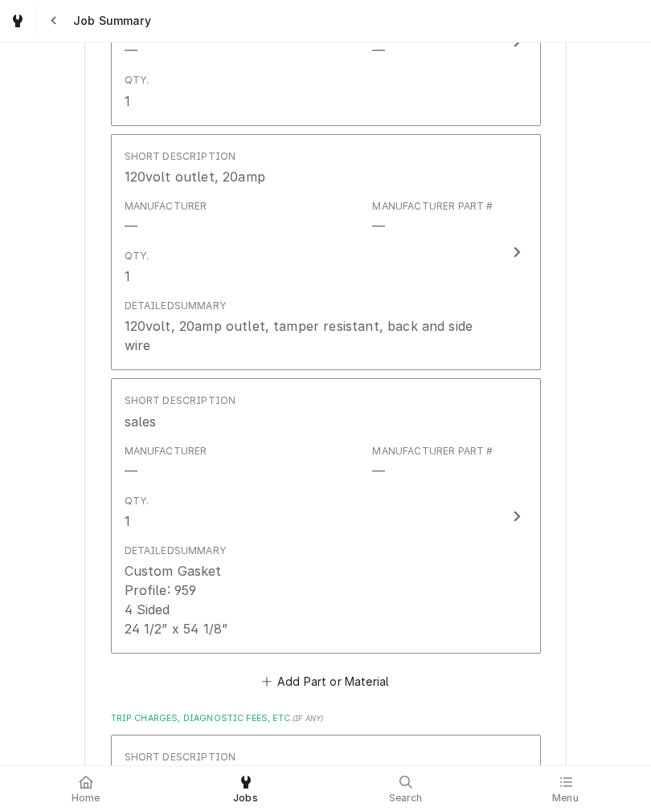
scroll to position [864, 0]
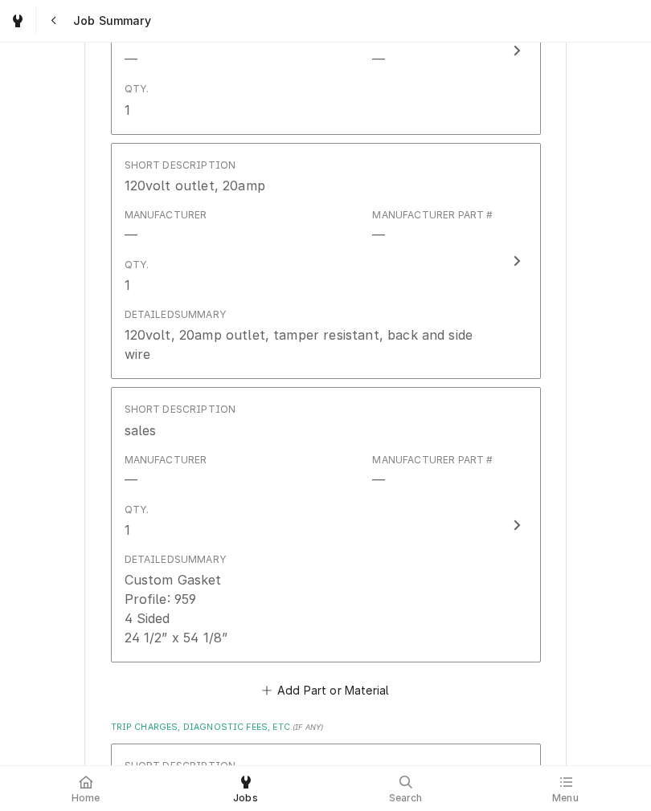
click at [43, 455] on div "Holly Purcell Pizza West - La Vista / 12040 McDermott Plz, La Vista, NE 68128 P…" at bounding box center [325, 226] width 651 height 2063
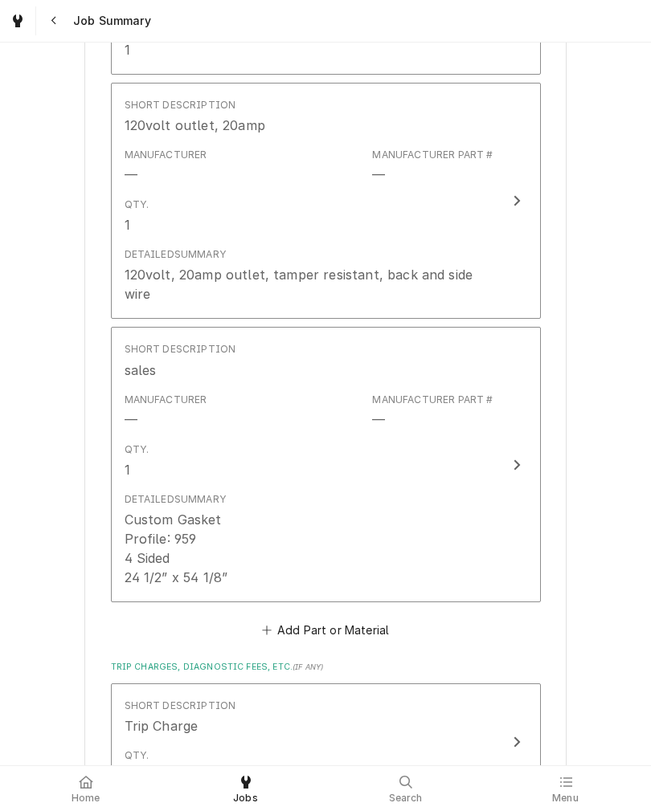
scroll to position [982, 0]
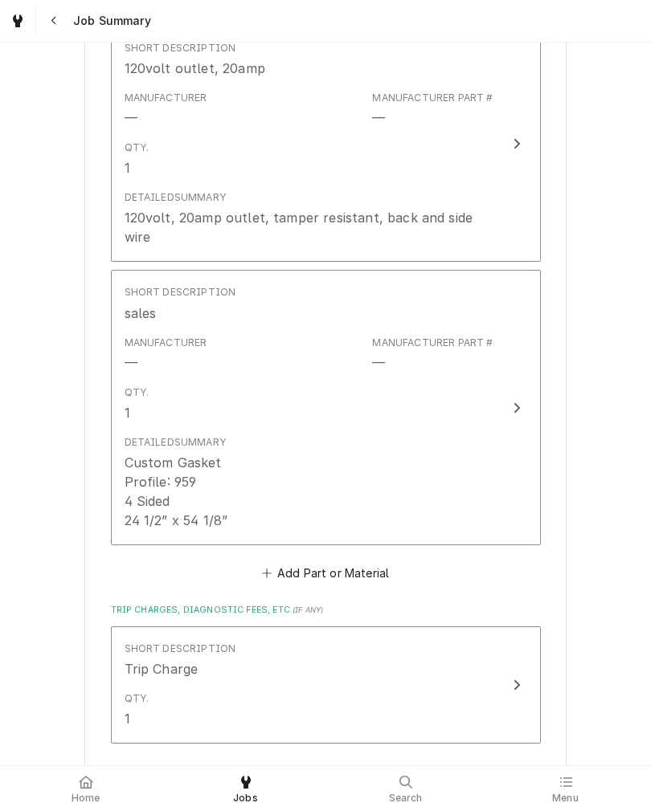
click at [287, 562] on button "Add Part or Material" at bounding box center [325, 573] width 133 height 22
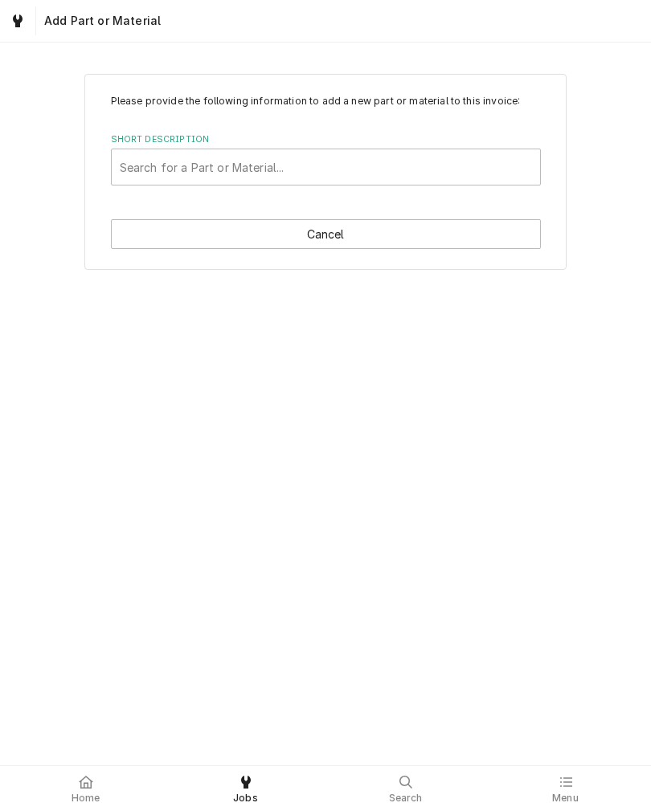
click at [112, 585] on div "Please provide the following information to add a new part or material to this …" at bounding box center [325, 404] width 651 height 723
click at [134, 244] on button "Cancel" at bounding box center [326, 234] width 430 height 30
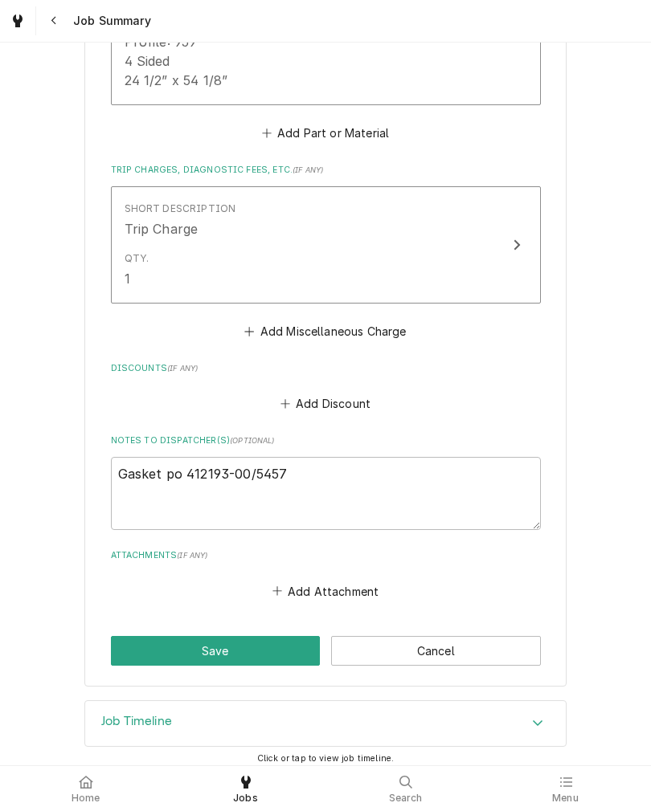
scroll to position [1421, 0]
click at [134, 637] on button "Save" at bounding box center [216, 652] width 210 height 30
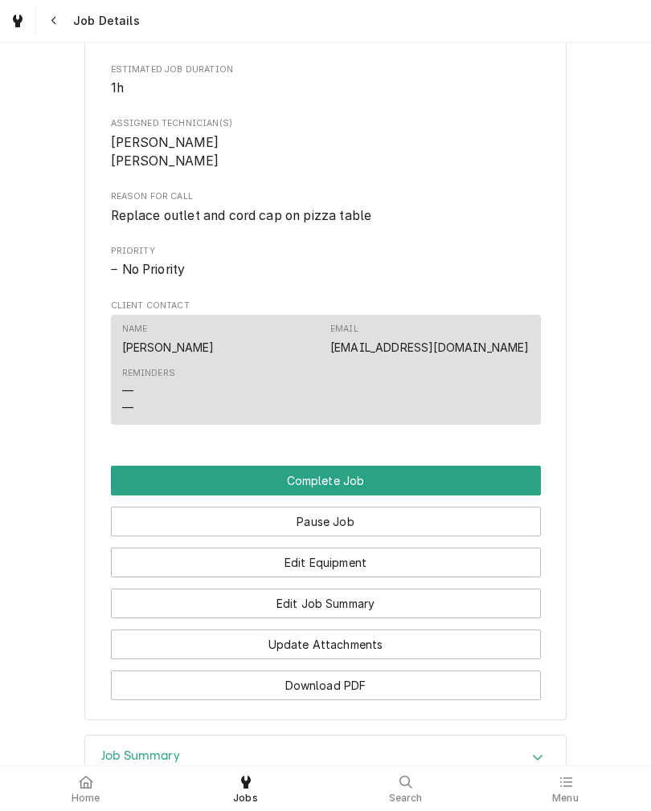
scroll to position [907, 0]
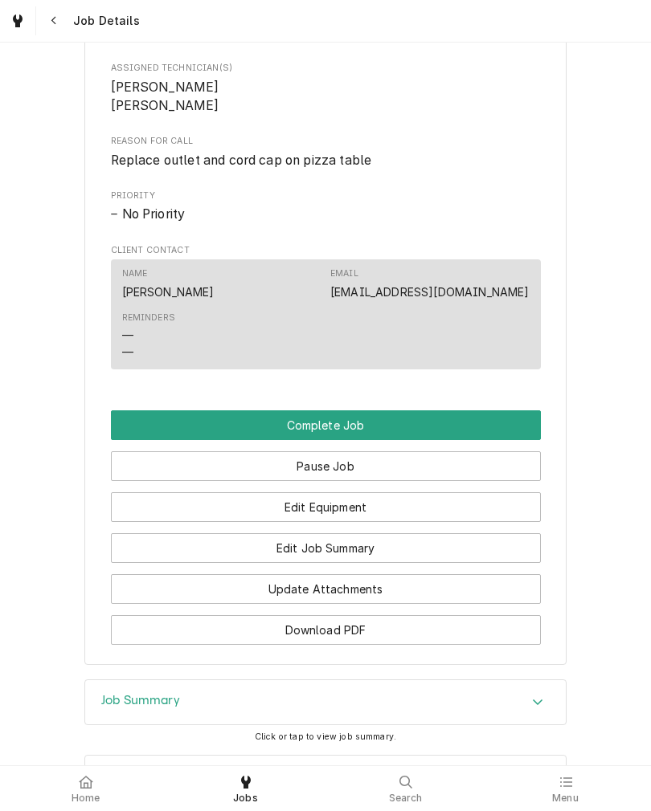
click at [501, 440] on button "Complete Job" at bounding box center [326, 426] width 430 height 30
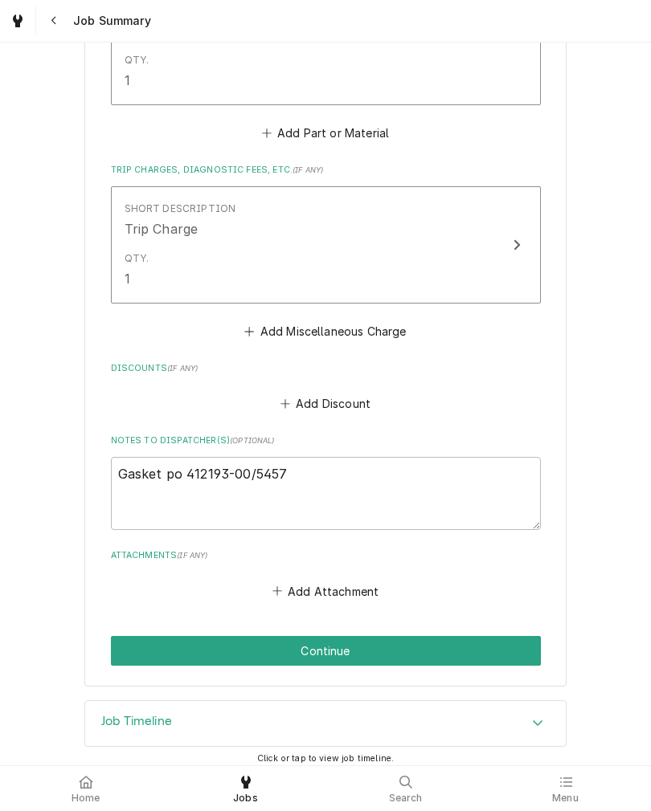
scroll to position [1421, 0]
click at [125, 637] on button "Continue" at bounding box center [326, 652] width 430 height 30
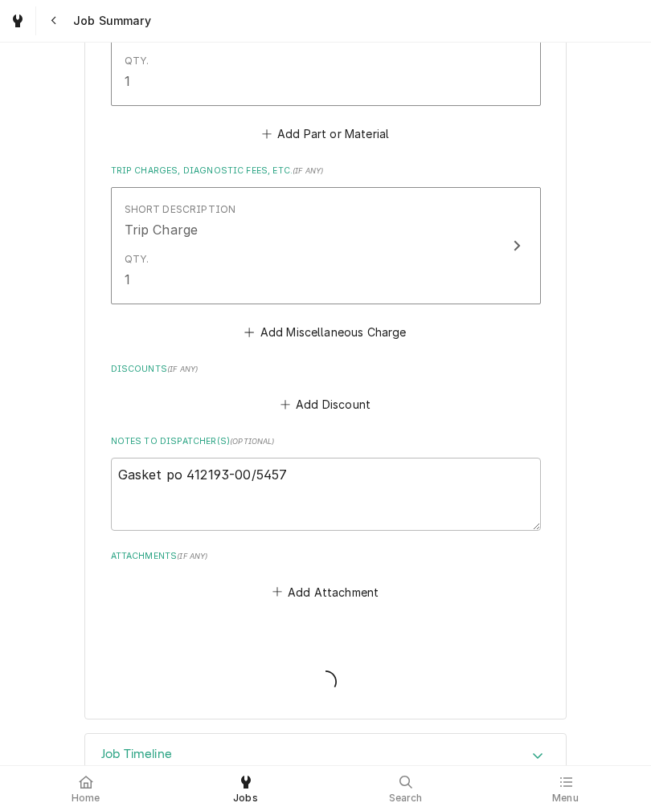
type textarea "x"
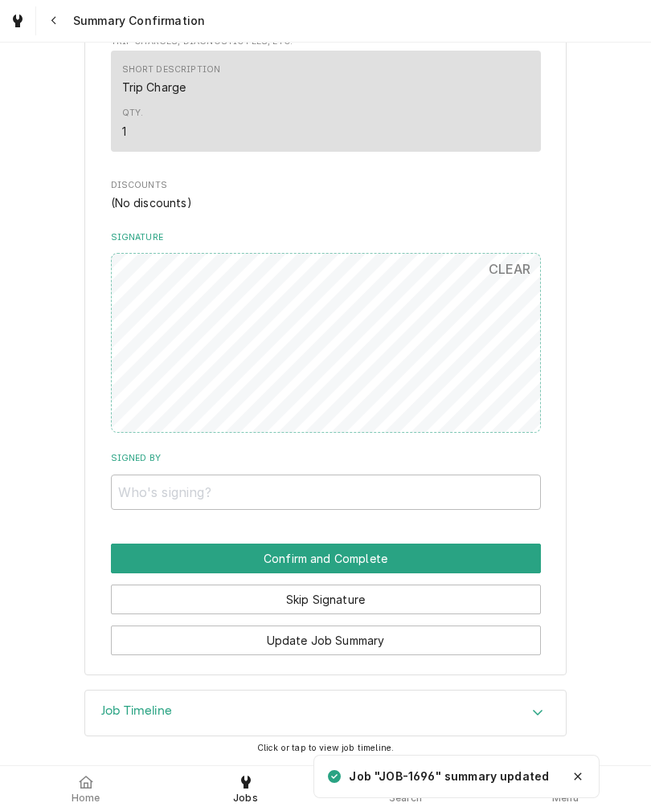
scroll to position [1337, 0]
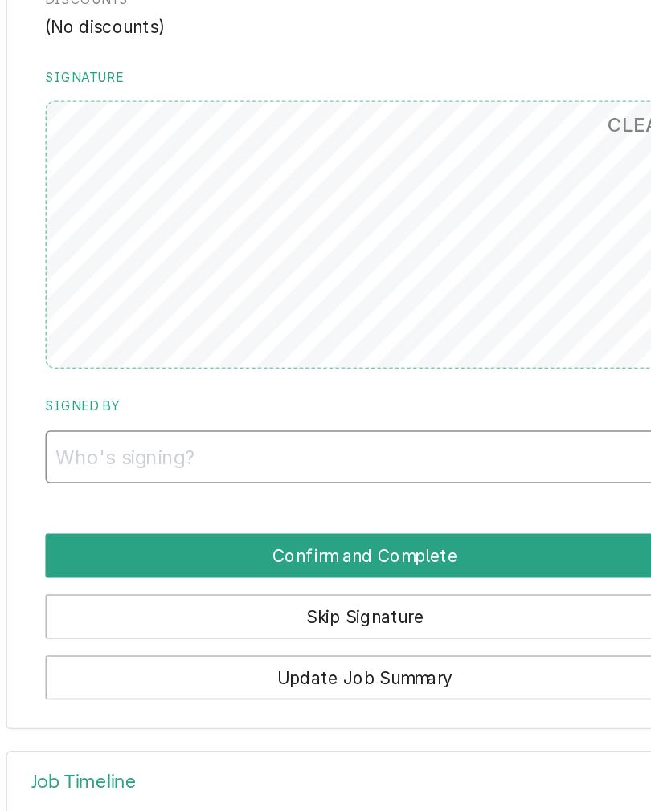
click at [398, 475] on input "Signed By" at bounding box center [326, 492] width 430 height 35
type input "F"
type input "S"
click at [139, 475] on input "Dar" at bounding box center [326, 492] width 430 height 35
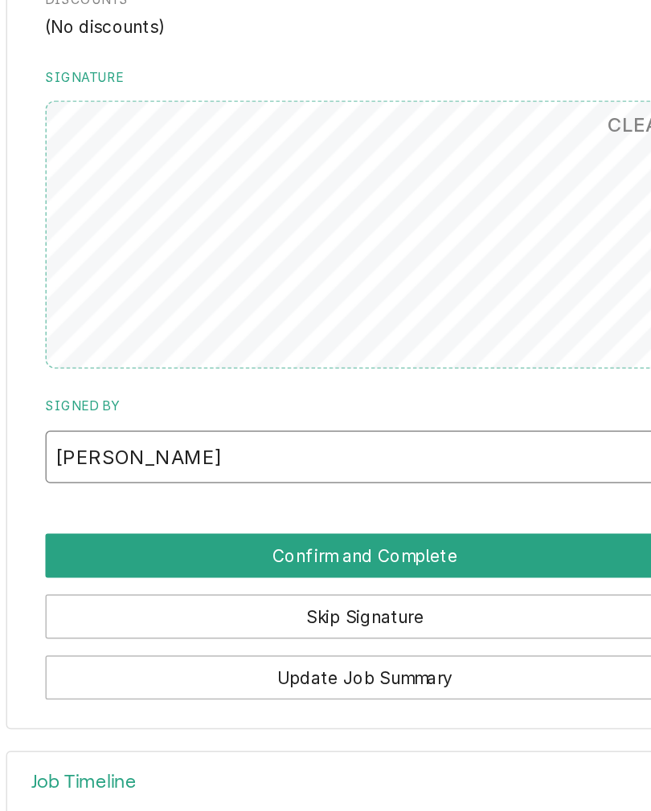
type input "Darius"
click at [111, 544] on button "Confirm and Complete" at bounding box center [326, 559] width 430 height 30
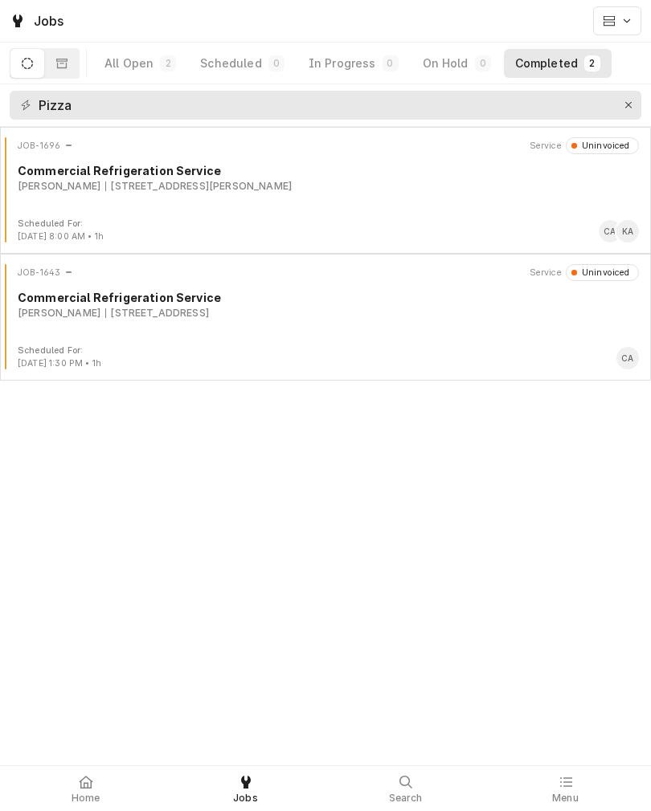
click at [83, 787] on icon at bounding box center [86, 782] width 14 height 13
